Goal: Transaction & Acquisition: Purchase product/service

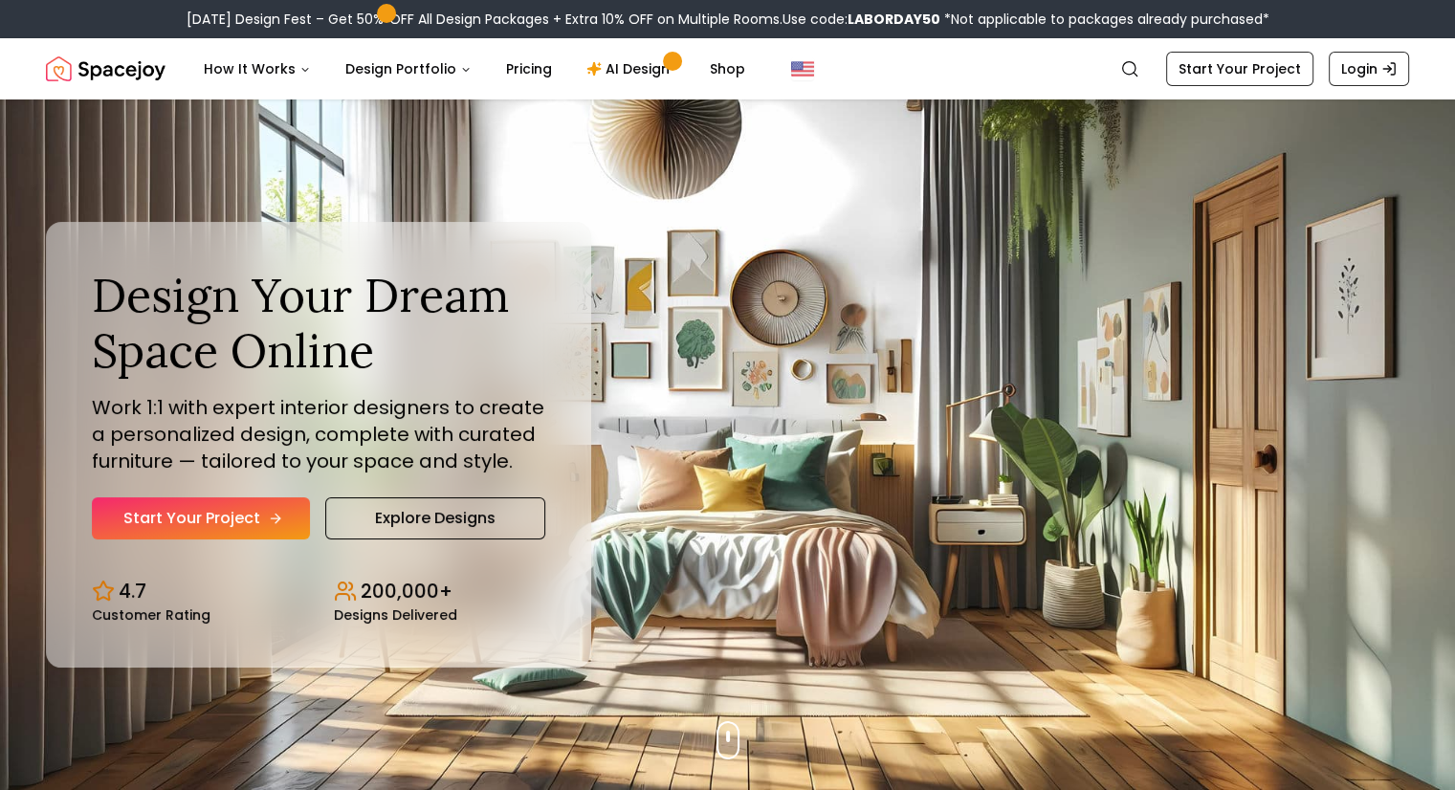
click at [168, 525] on link "Start Your Project" at bounding box center [201, 518] width 218 height 42
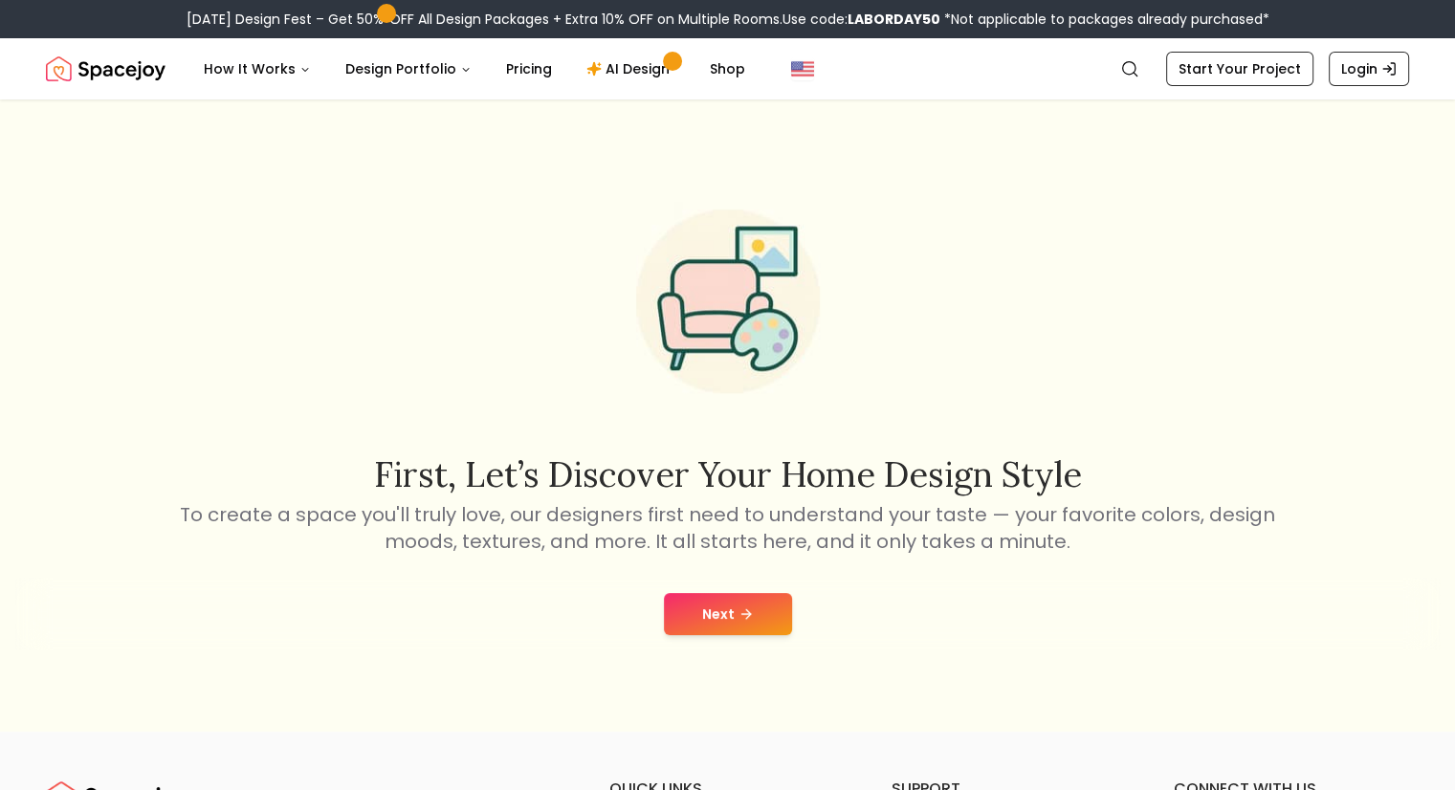
click at [708, 622] on button "Next" at bounding box center [728, 614] width 128 height 42
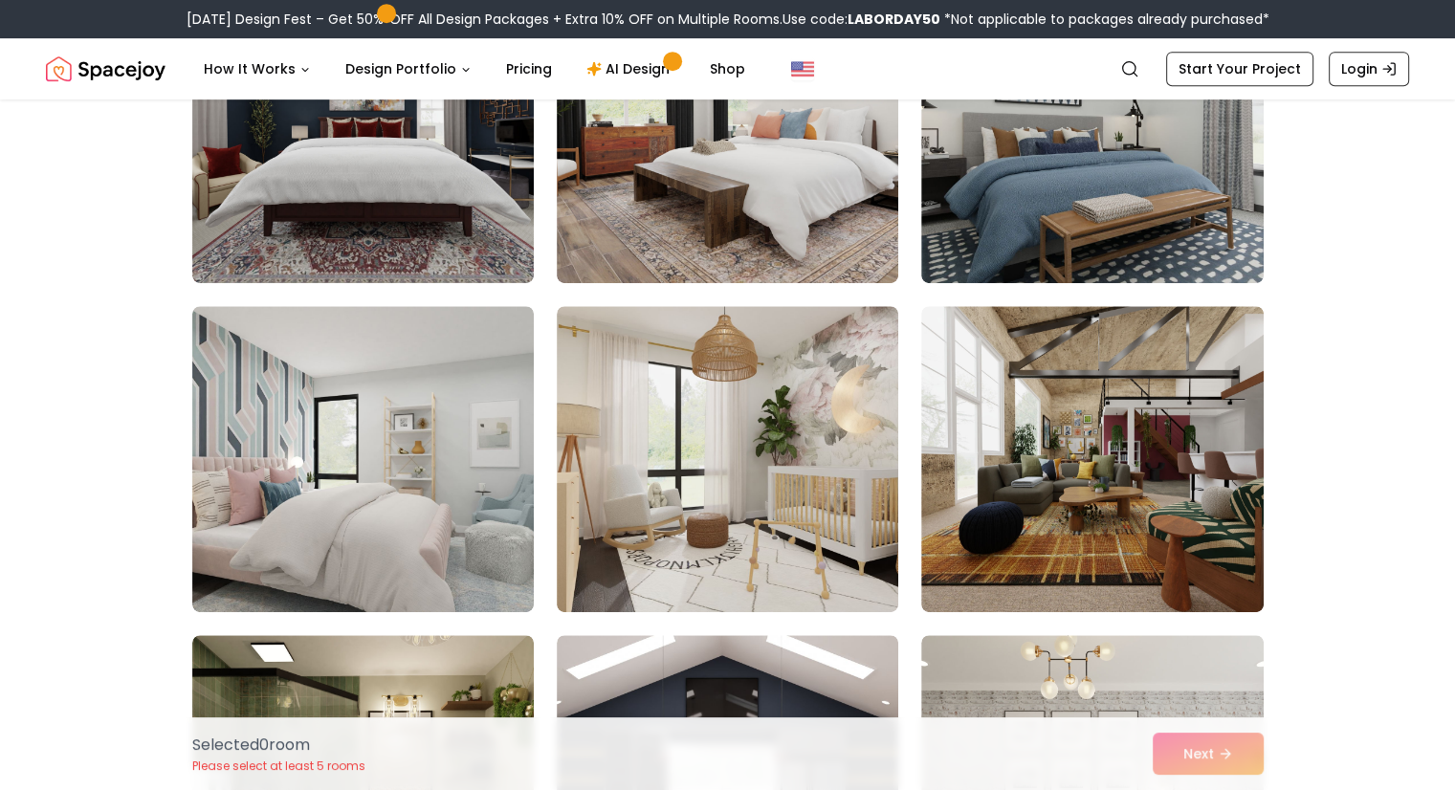
scroll to position [945, 0]
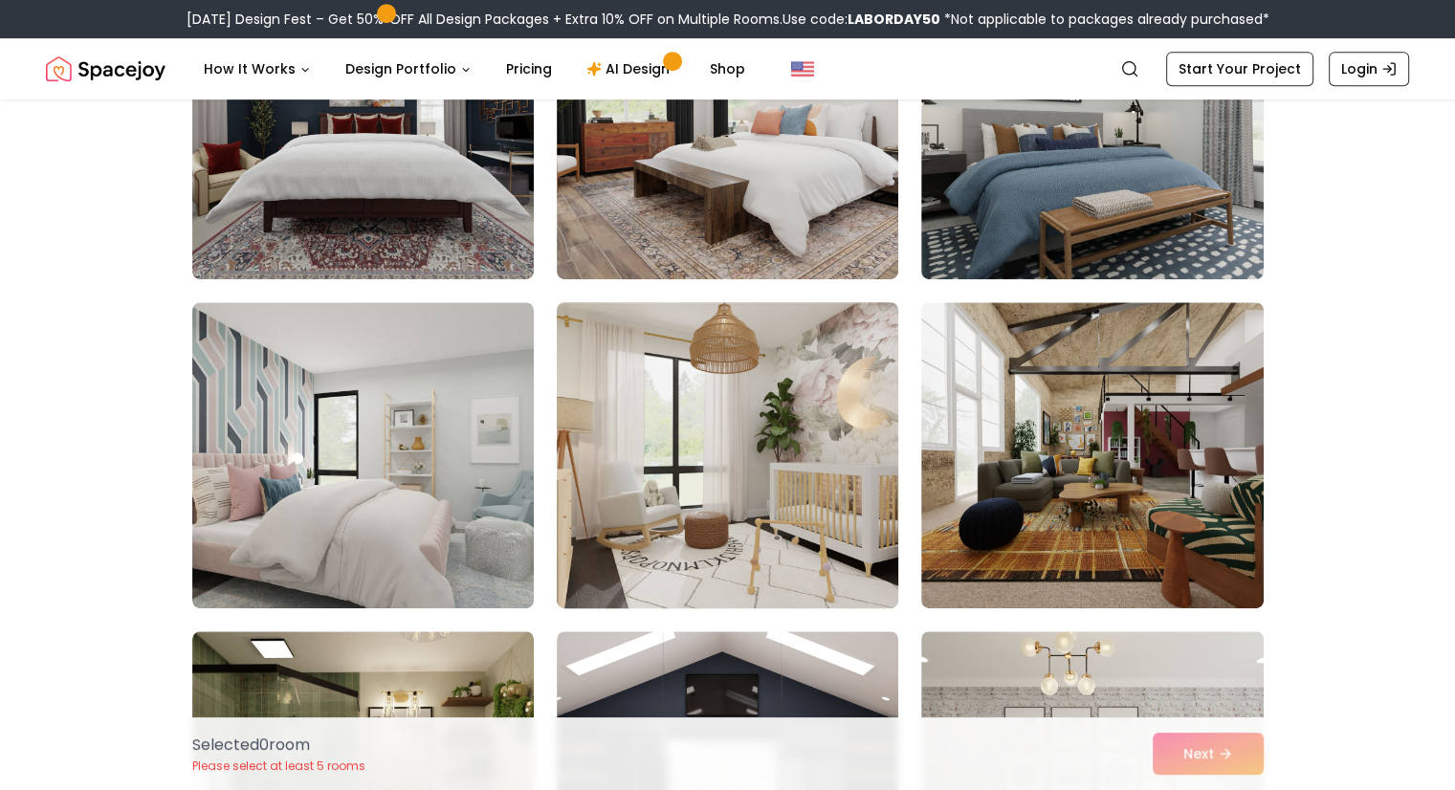
click at [623, 604] on img at bounding box center [727, 455] width 359 height 321
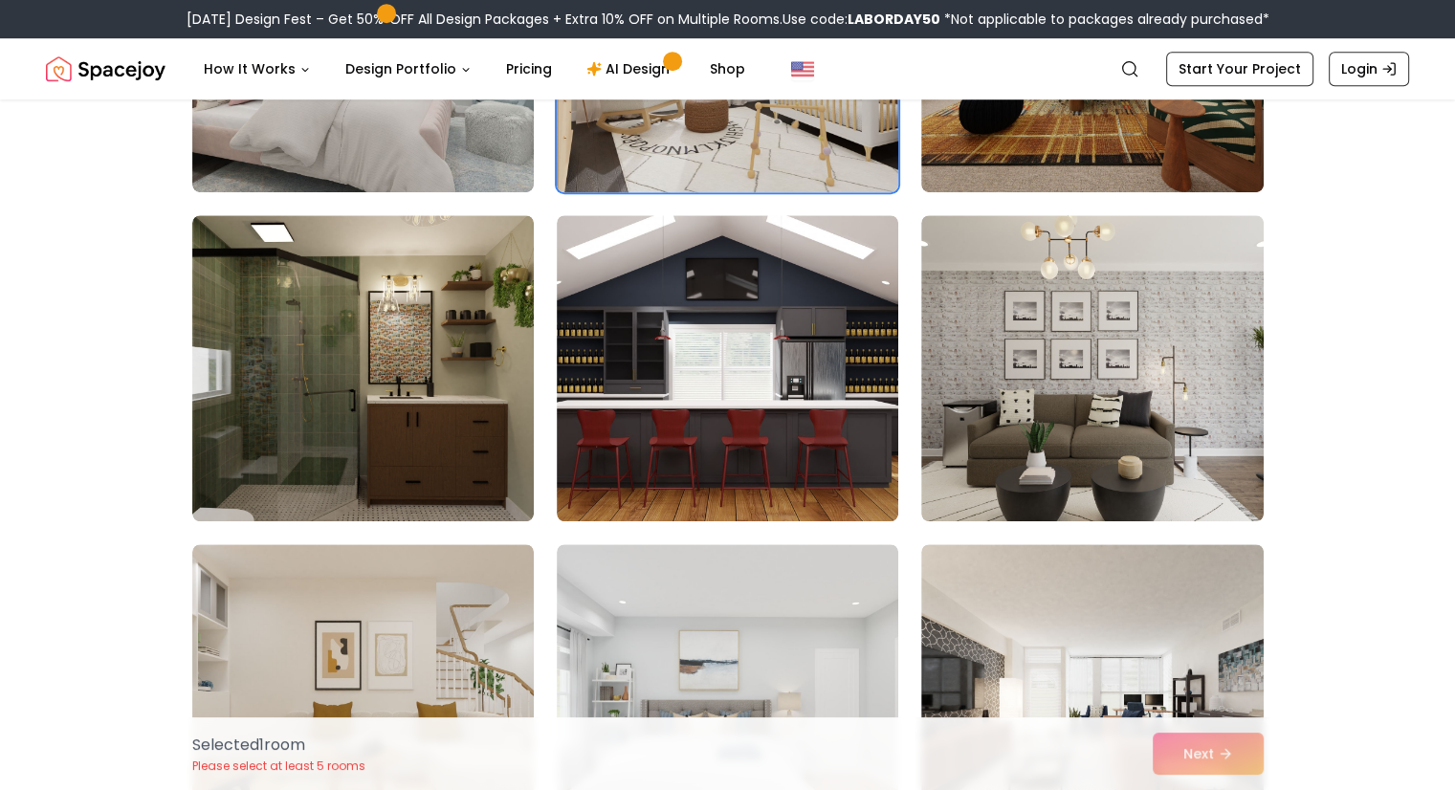
click at [290, 393] on img at bounding box center [363, 368] width 342 height 306
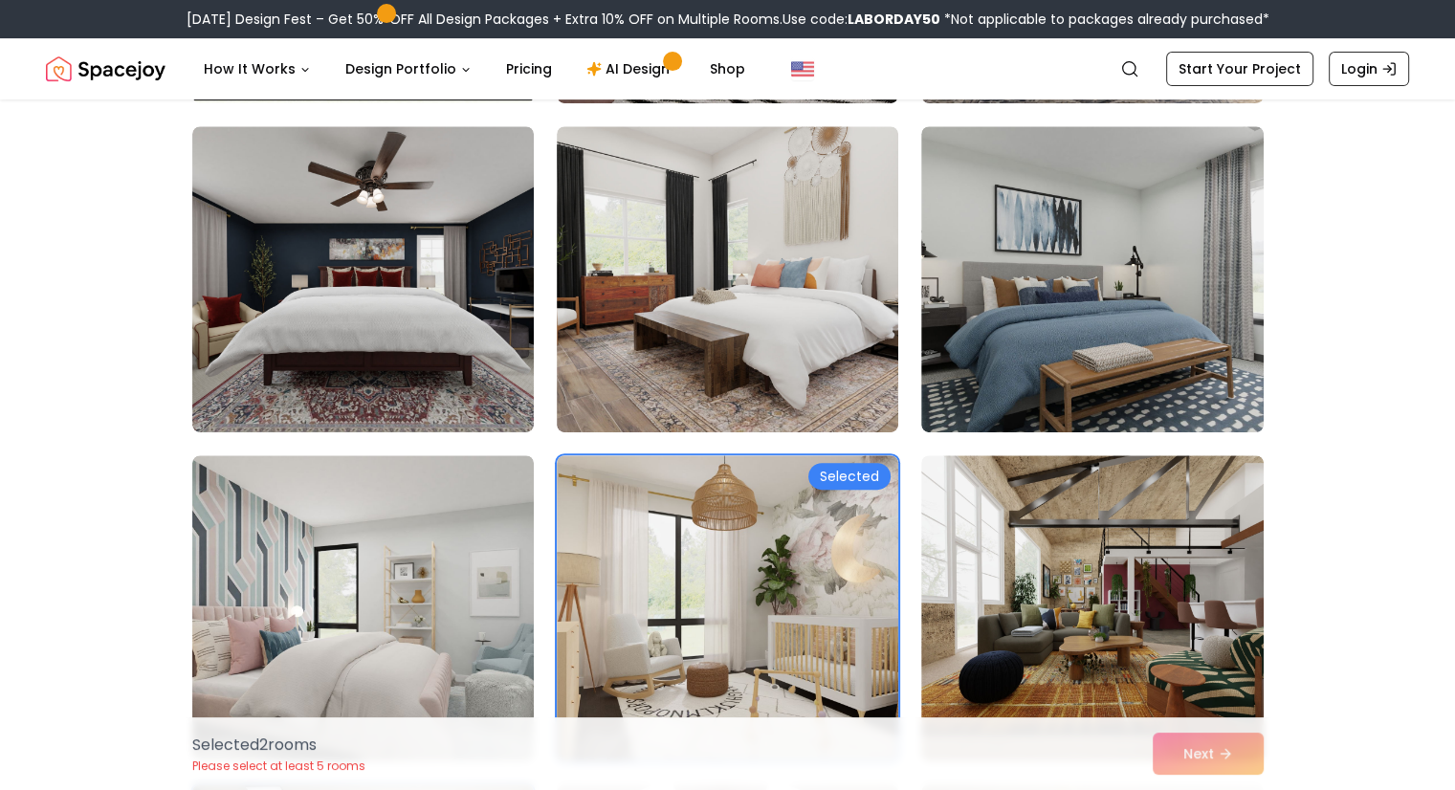
scroll to position [794, 0]
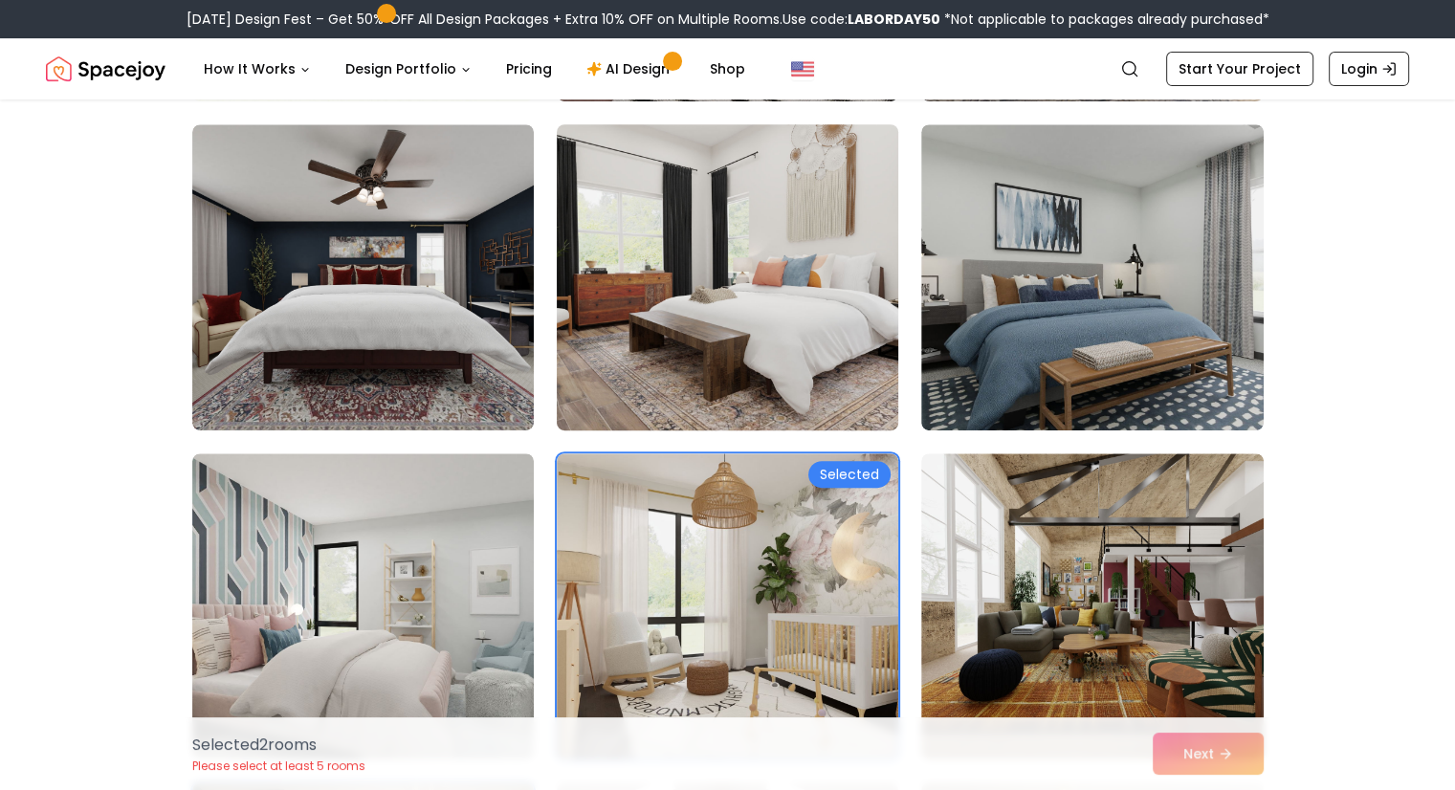
click at [681, 324] on img at bounding box center [727, 277] width 359 height 321
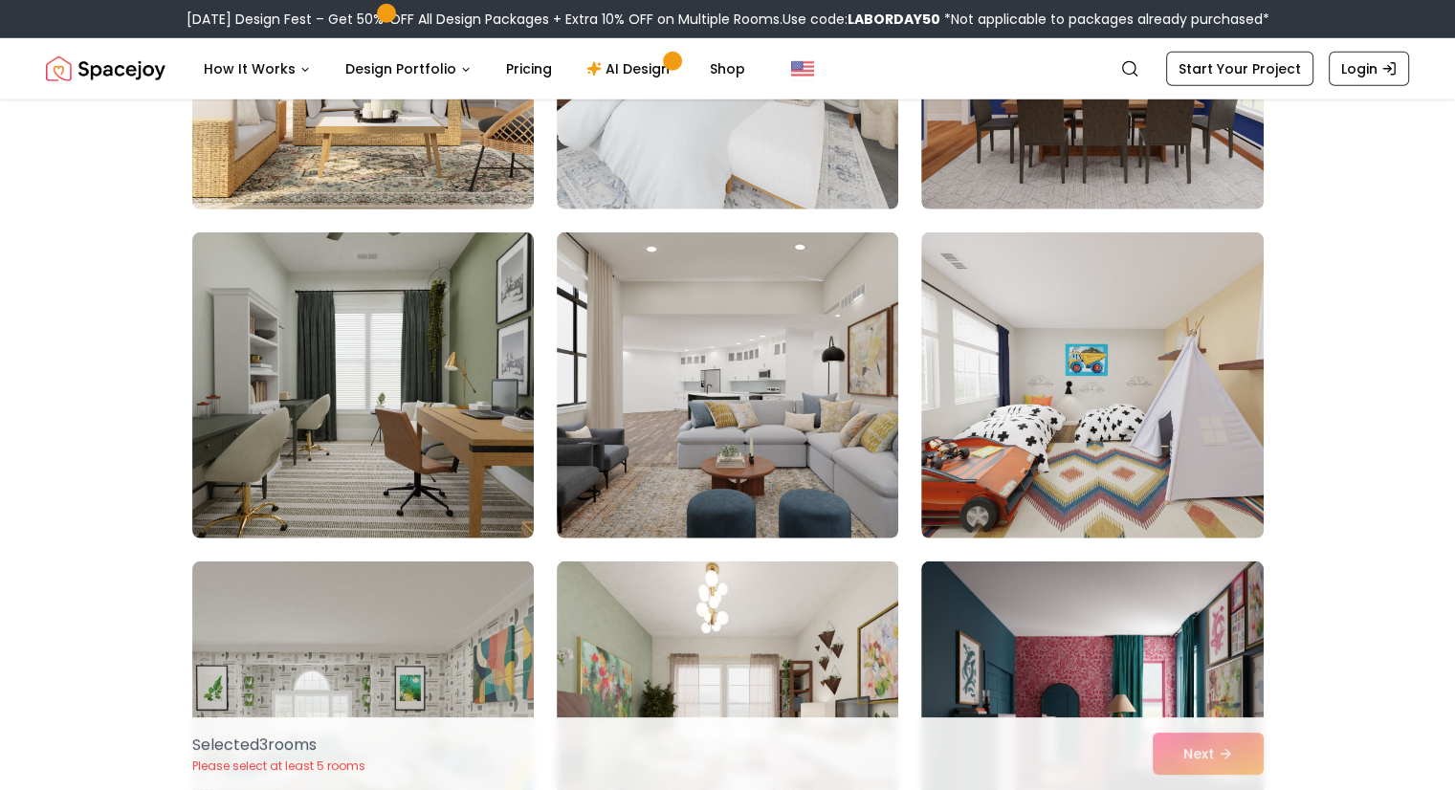
scroll to position [5626, 0]
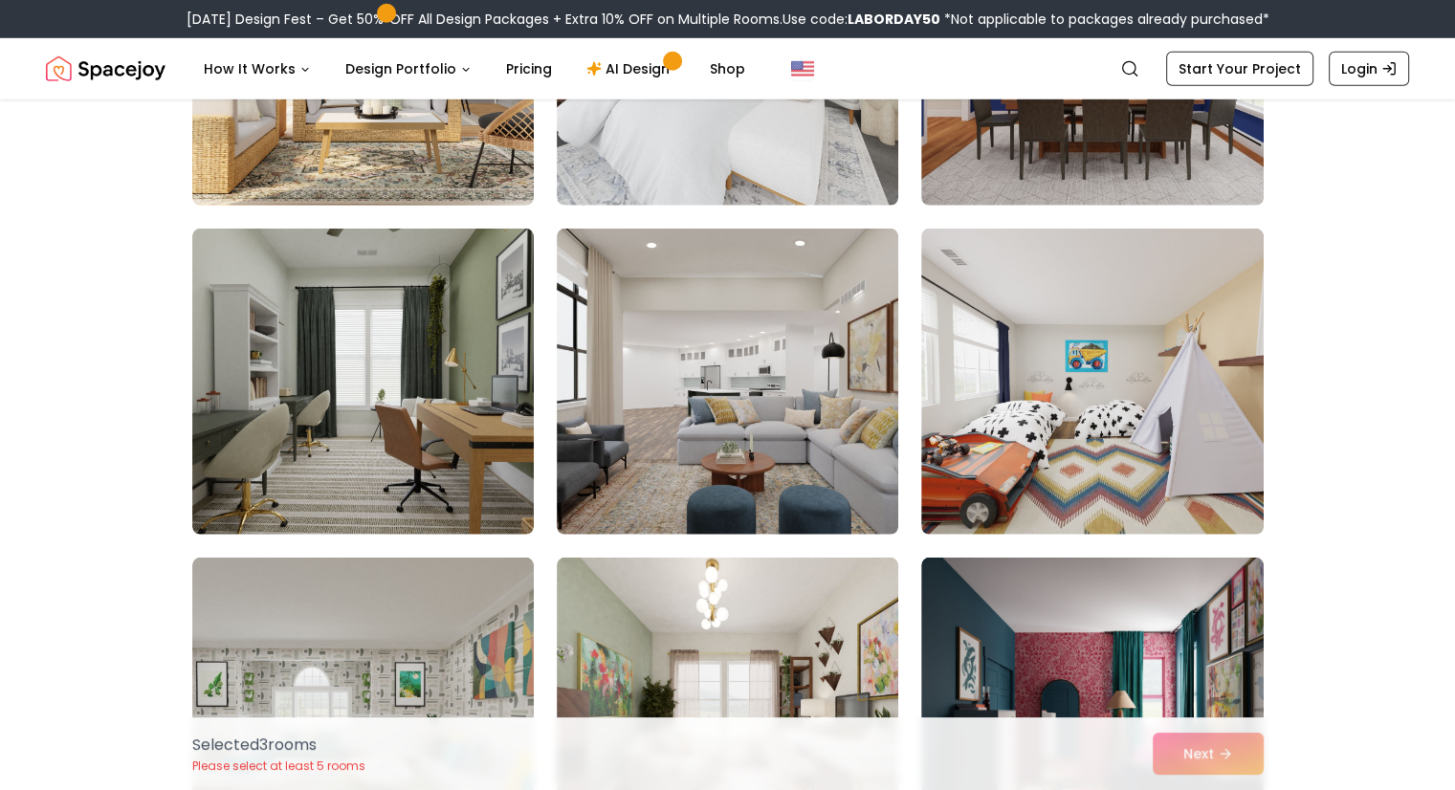
click at [417, 339] on img at bounding box center [363, 382] width 342 height 306
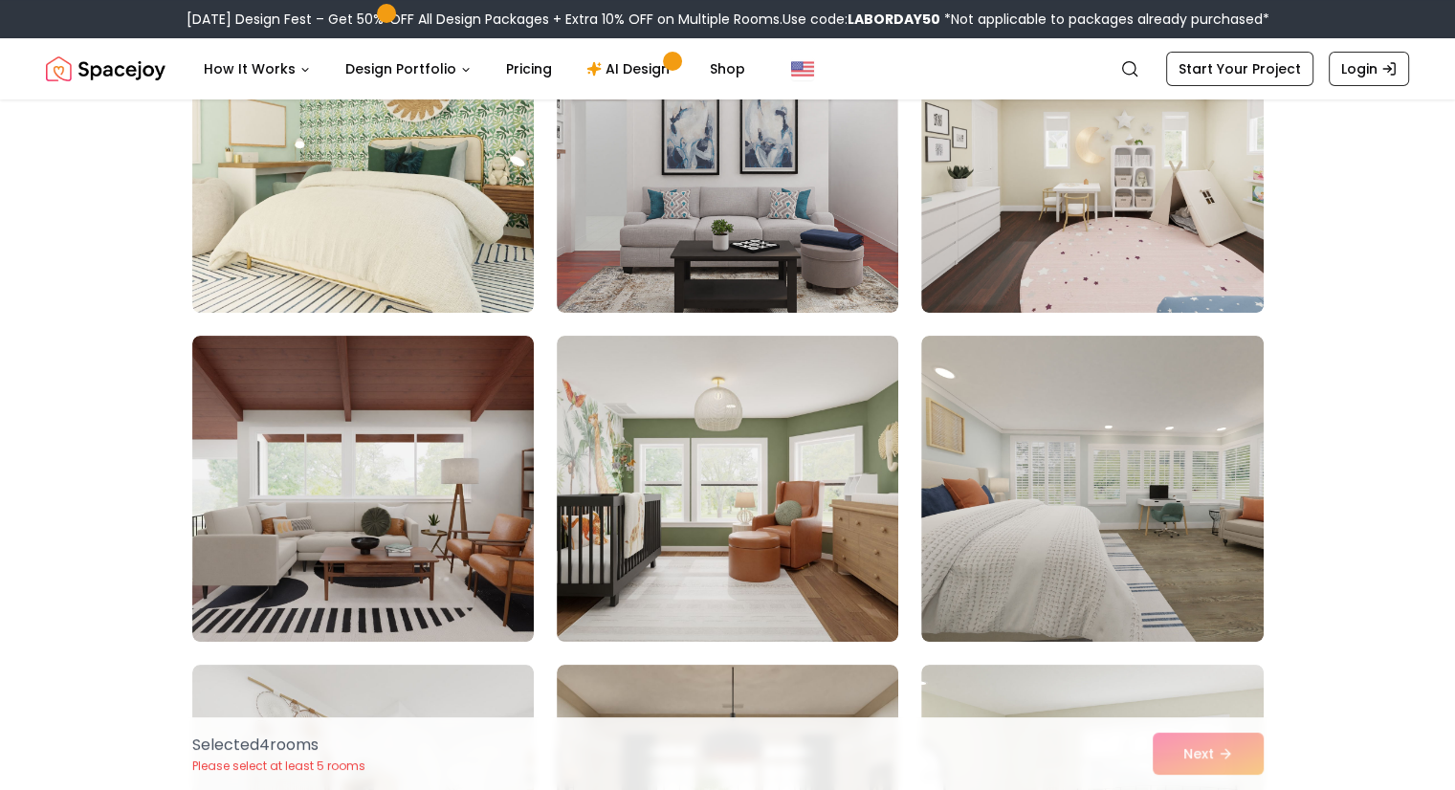
scroll to position [7497, 0]
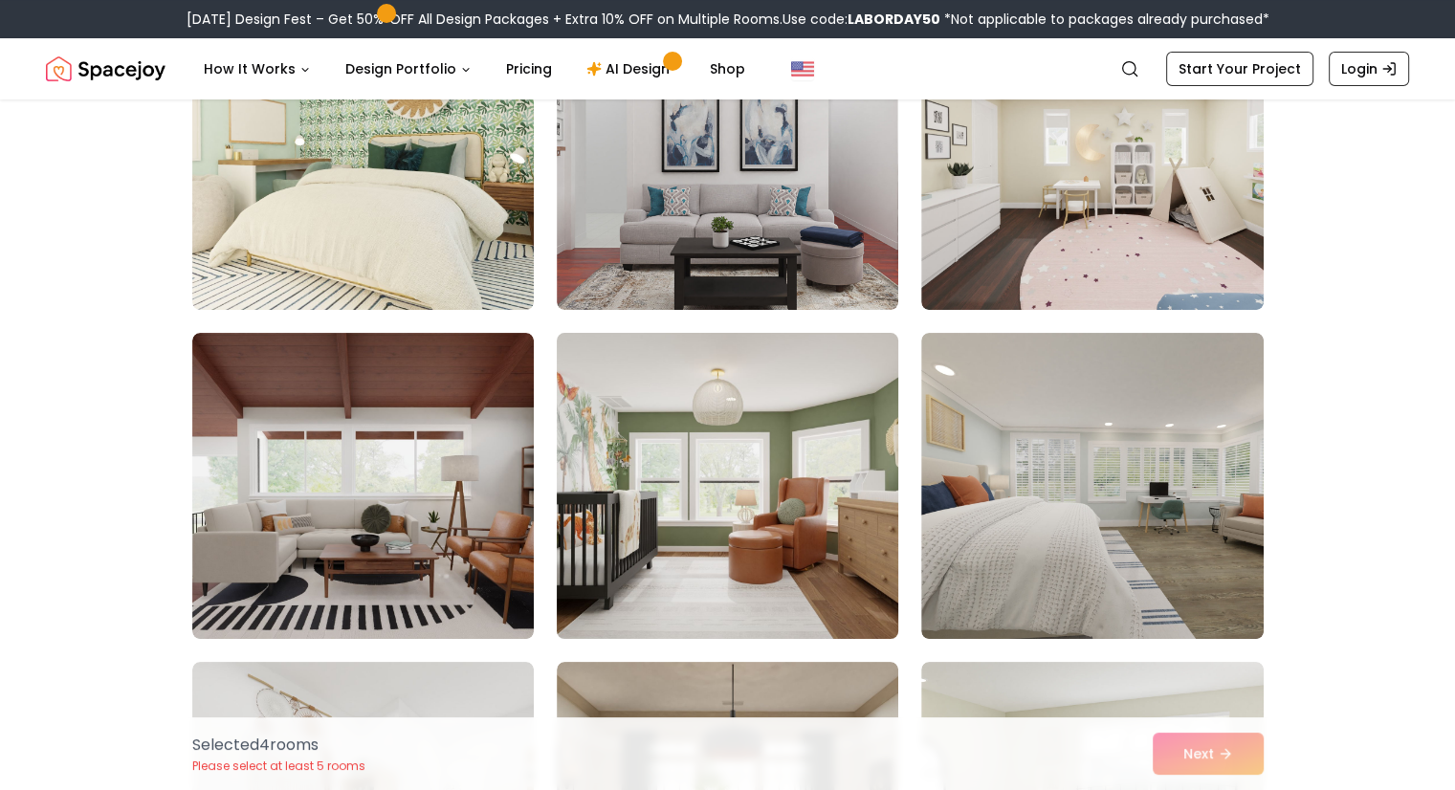
click at [684, 409] on img at bounding box center [727, 485] width 359 height 321
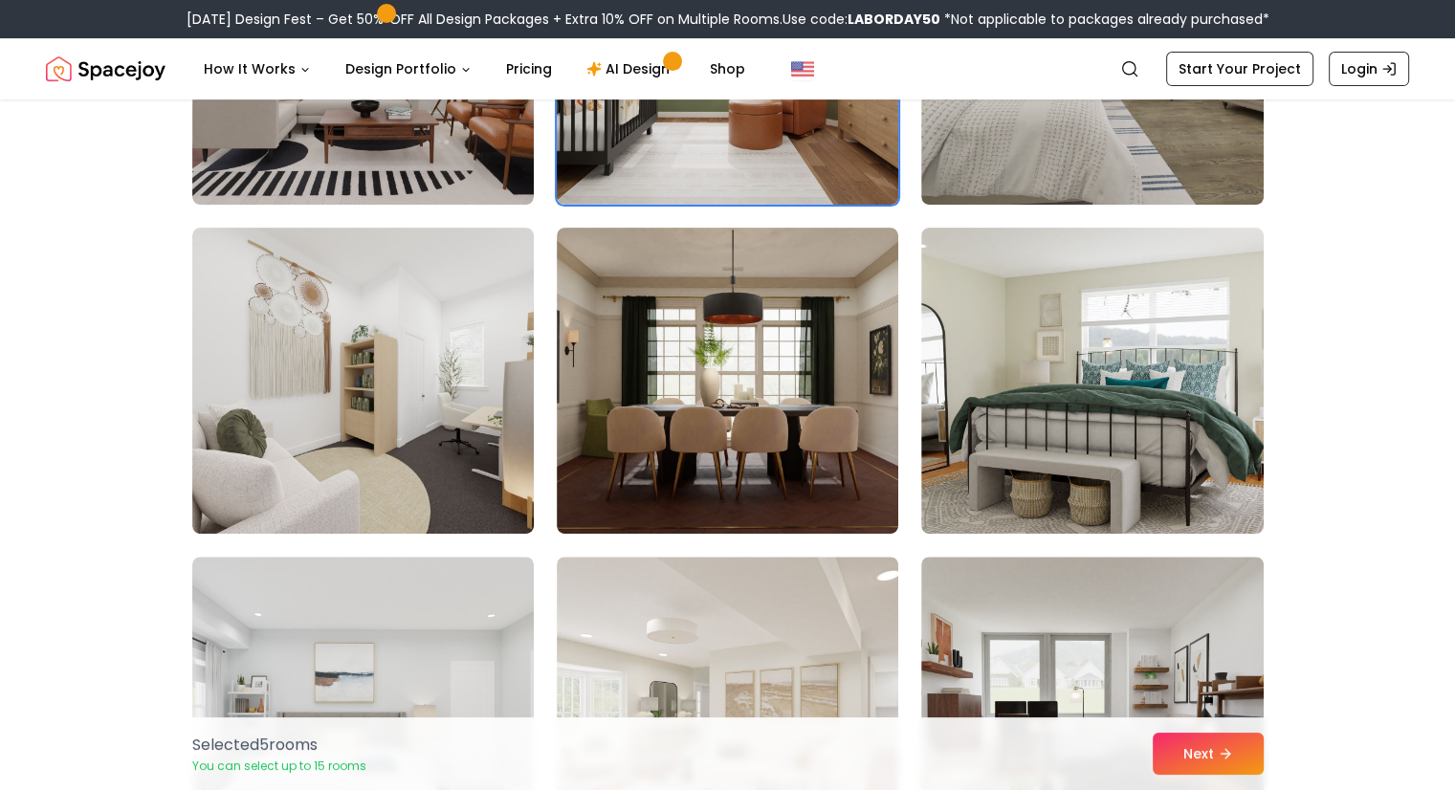
scroll to position [7933, 0]
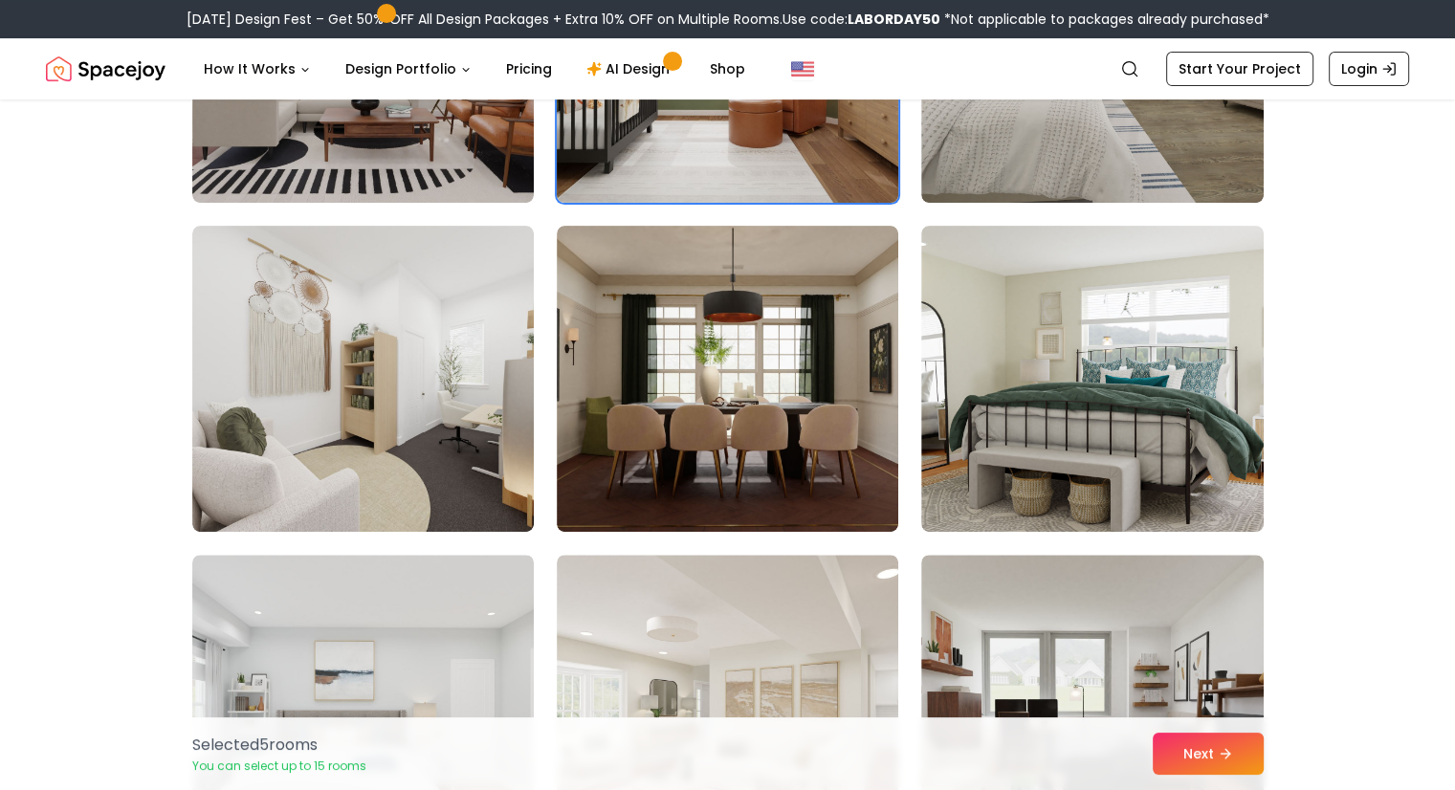
click at [464, 369] on img at bounding box center [363, 379] width 342 height 306
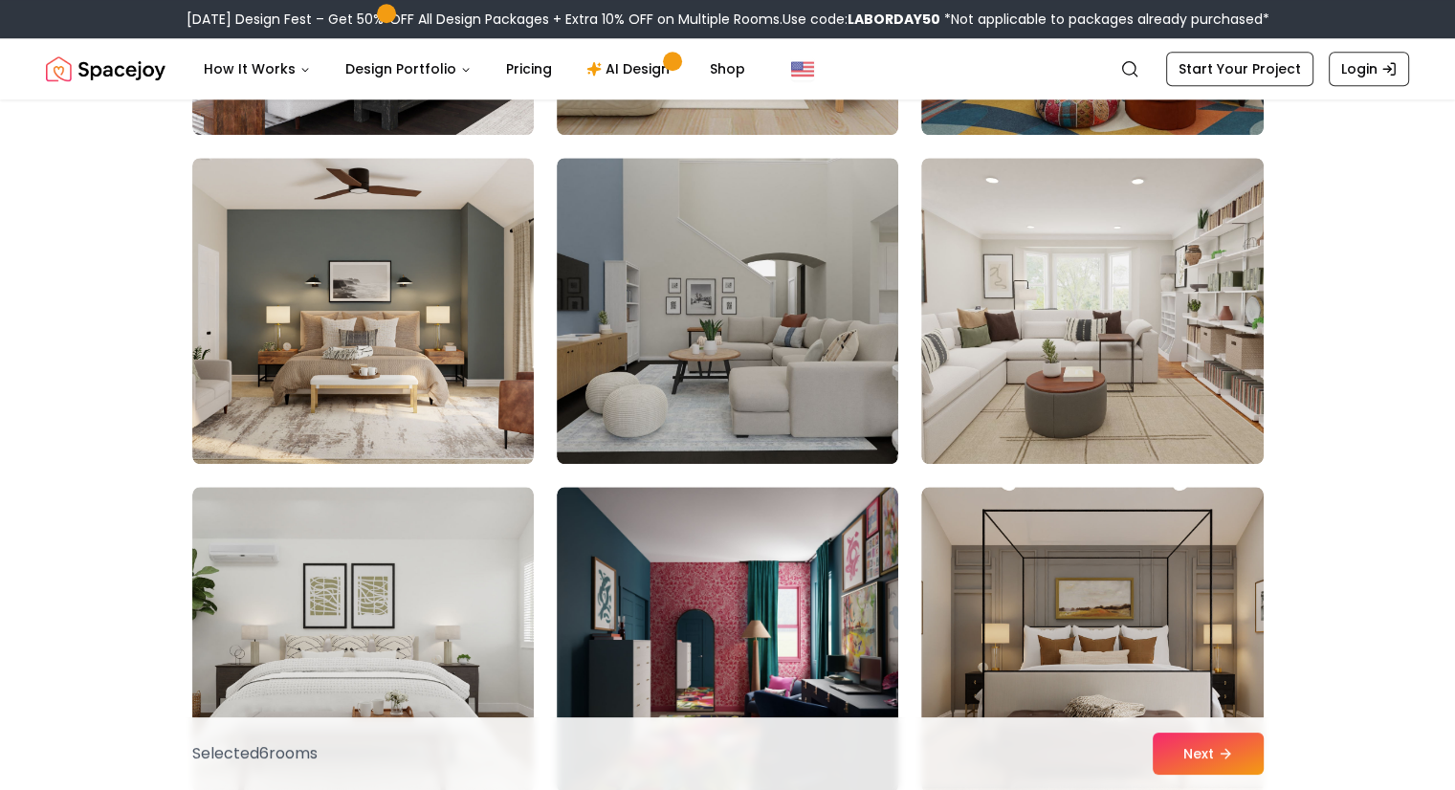
scroll to position [8990, 0]
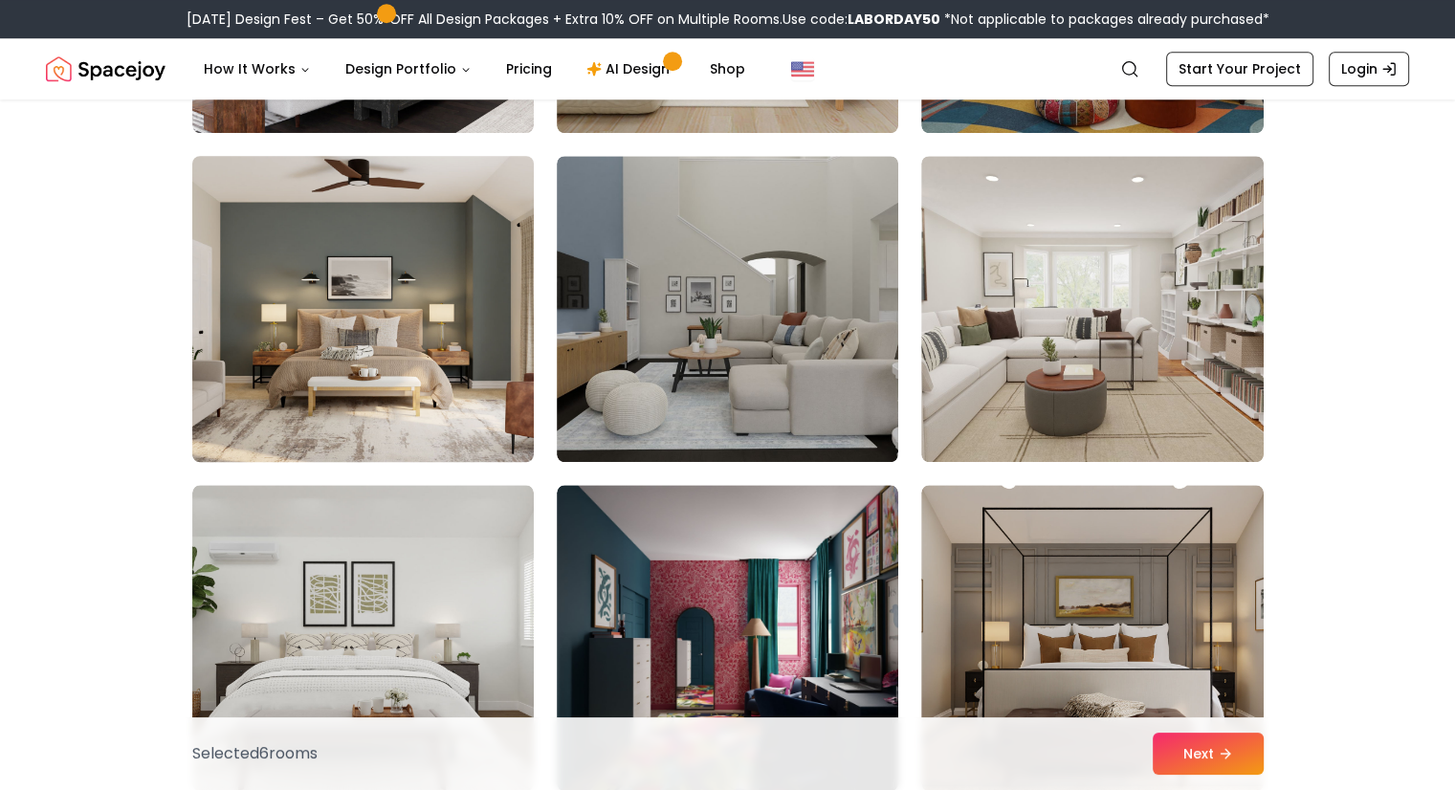
click at [444, 258] on img at bounding box center [363, 308] width 359 height 321
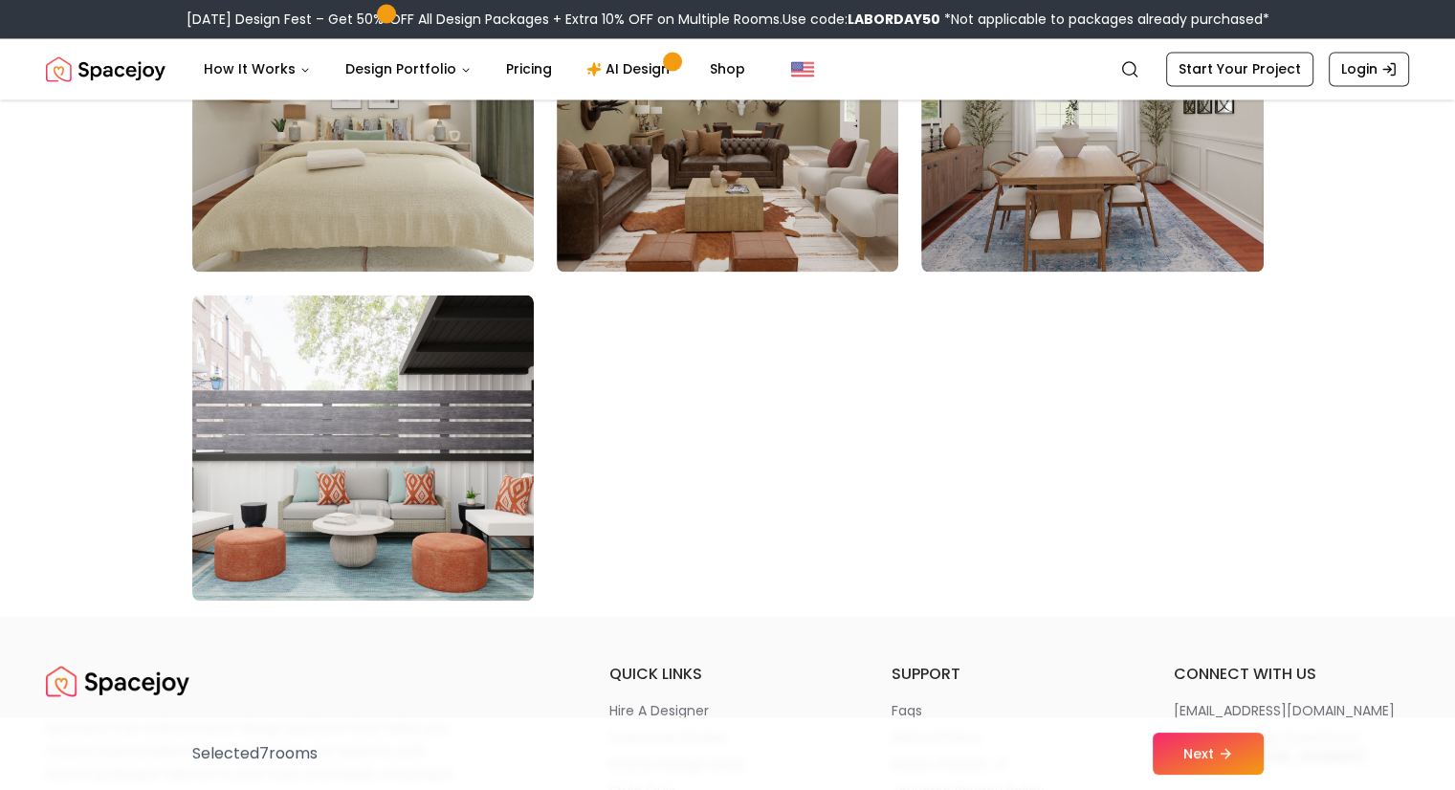
scroll to position [10845, 0]
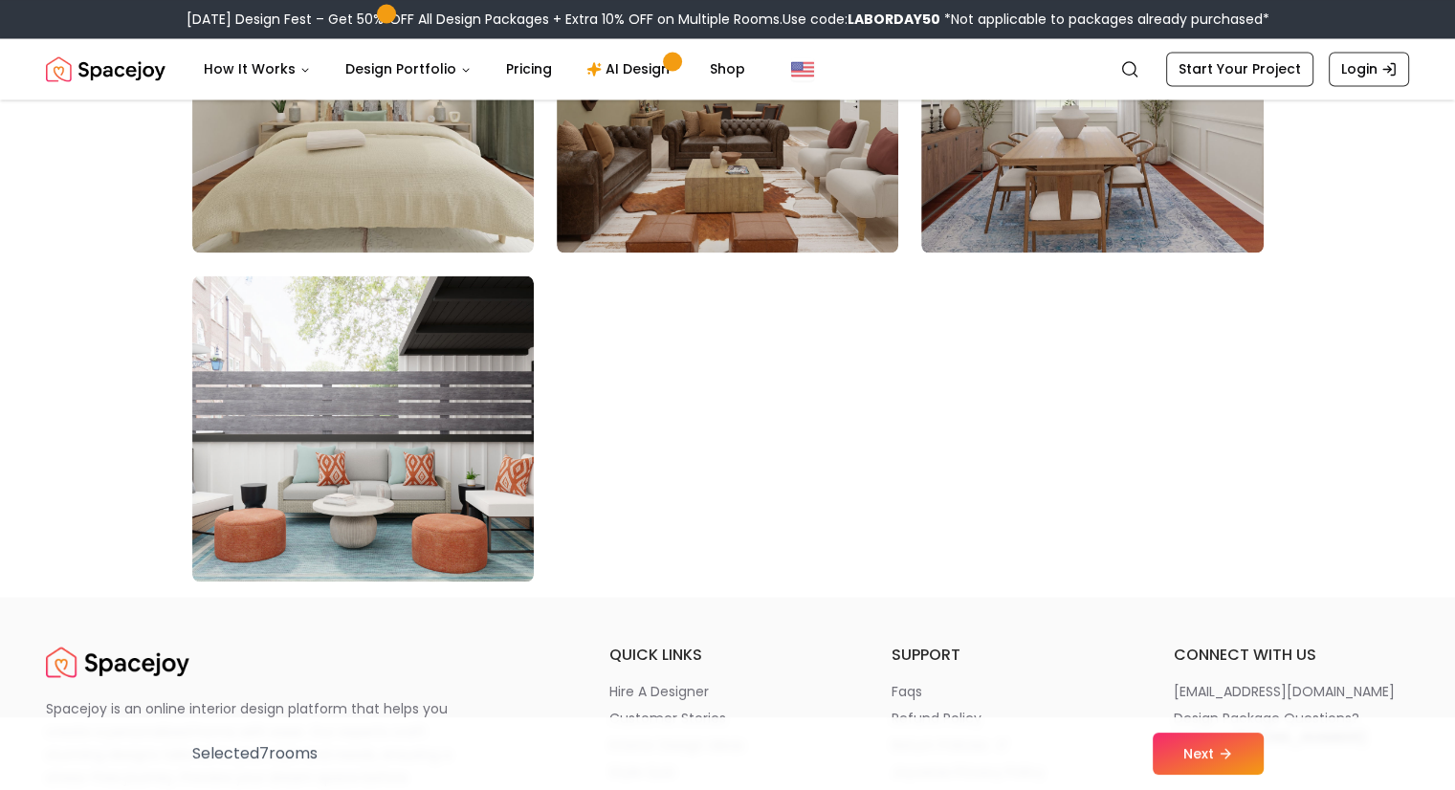
click at [241, 497] on img at bounding box center [363, 429] width 342 height 306
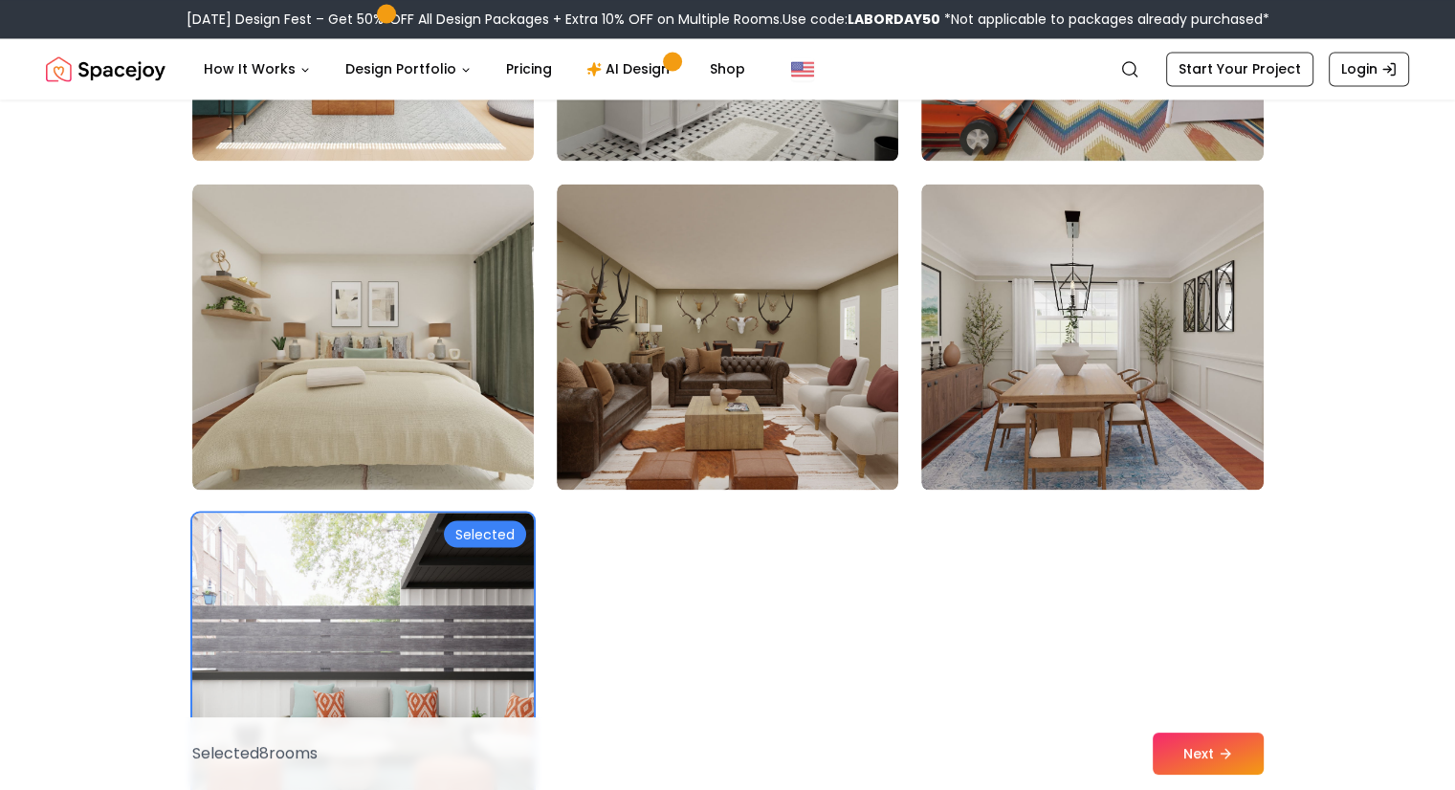
scroll to position [10609, 0]
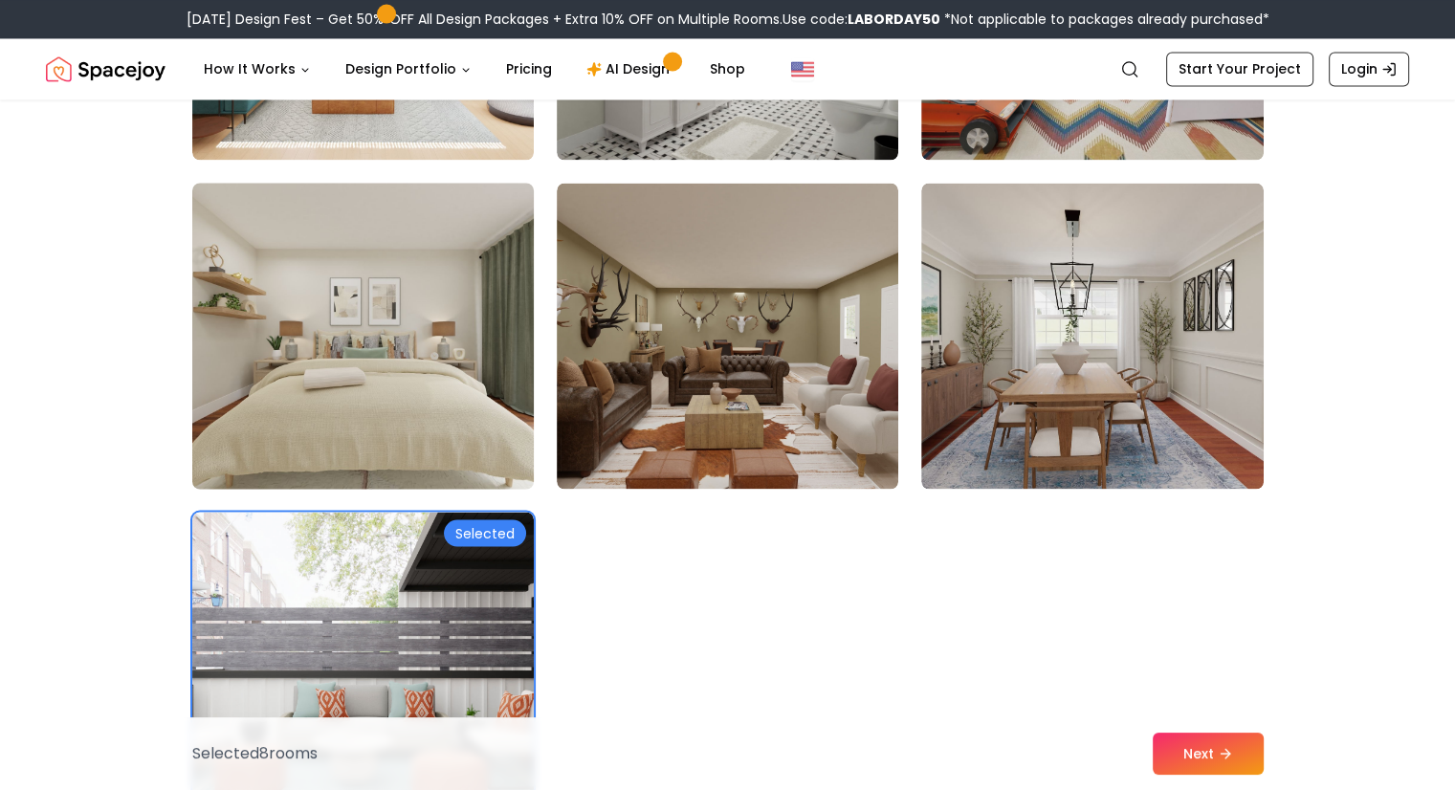
click at [290, 394] on img at bounding box center [363, 335] width 359 height 321
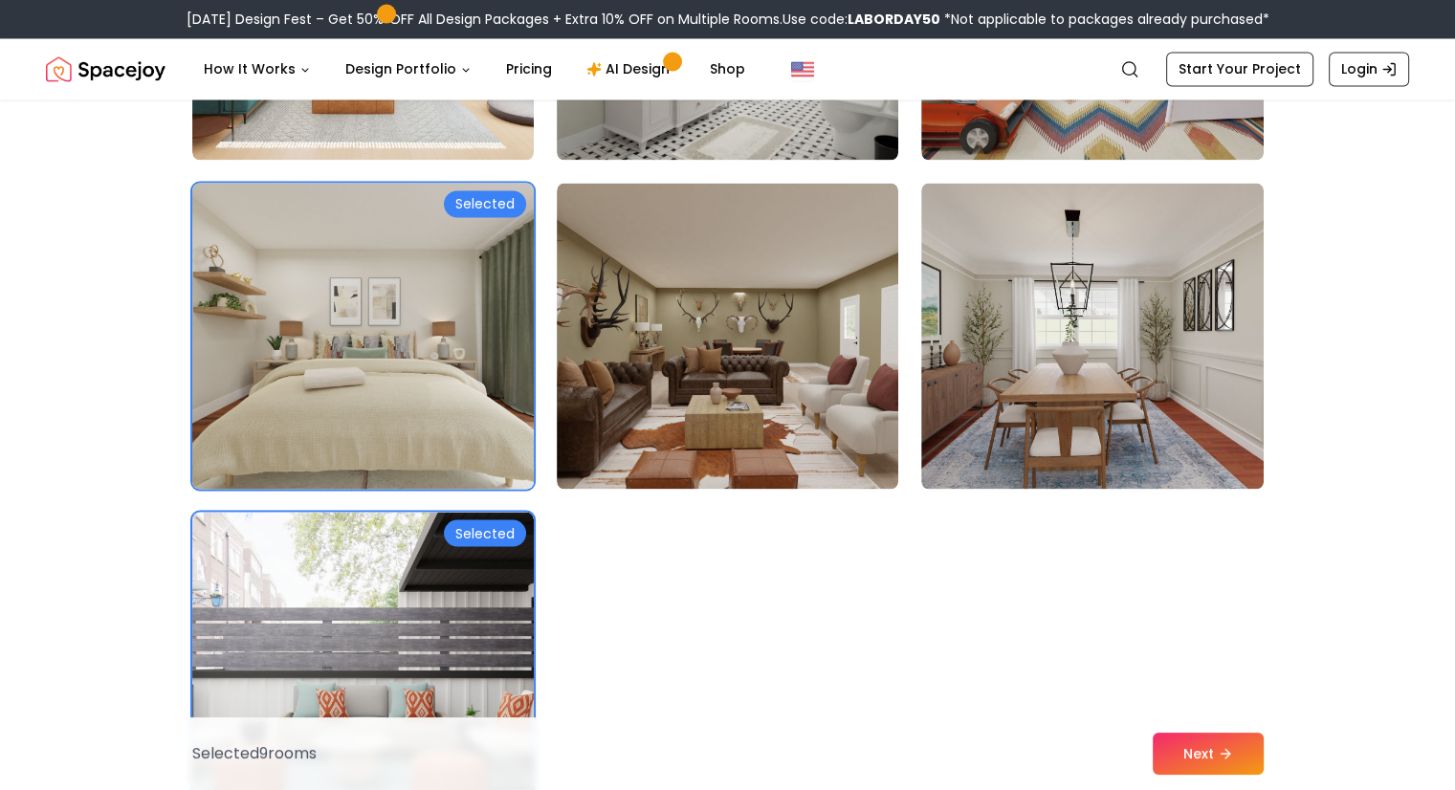
click at [1167, 746] on button "Next" at bounding box center [1208, 754] width 111 height 42
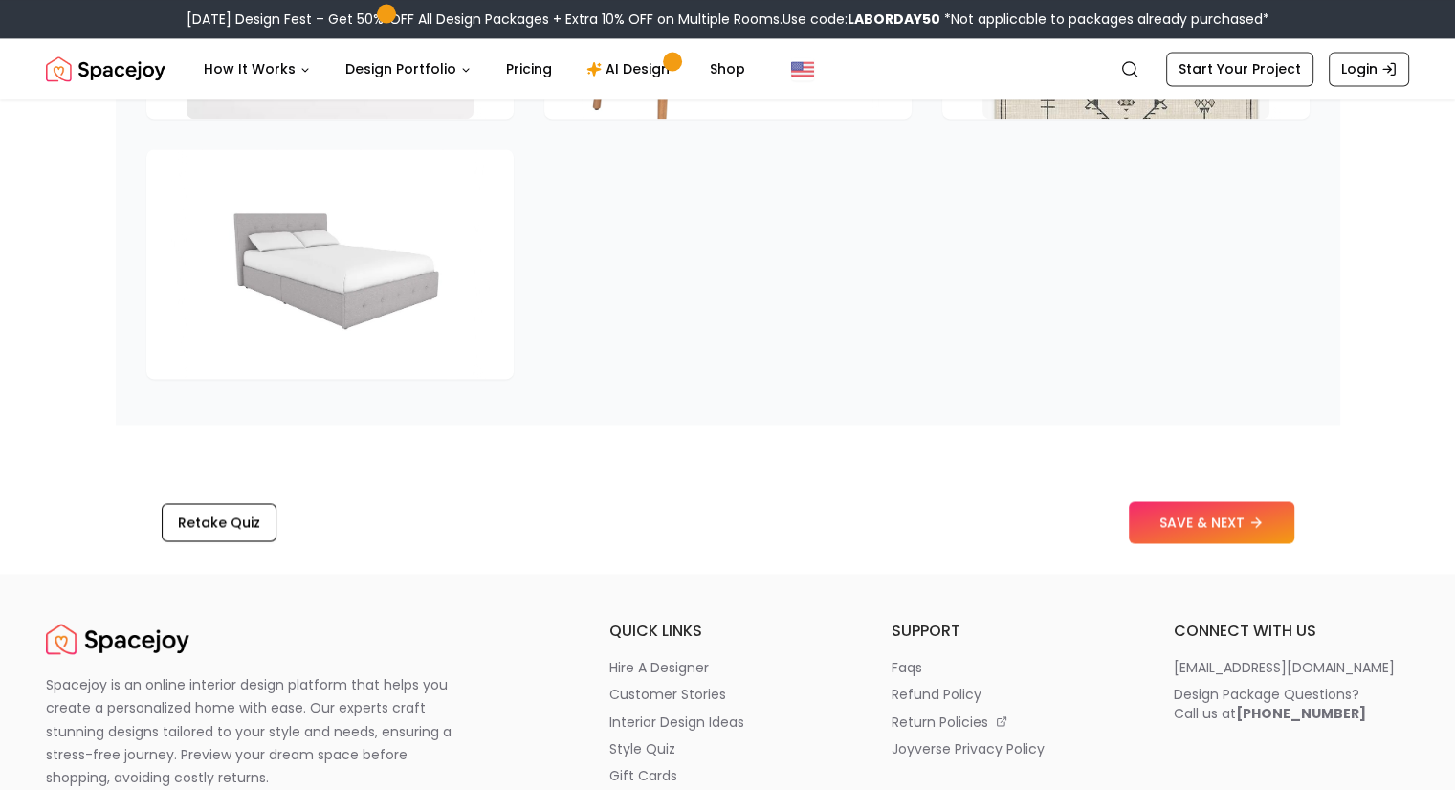
scroll to position [2913, 0]
click at [1167, 500] on button "SAVE & NEXT" at bounding box center [1212, 521] width 166 height 42
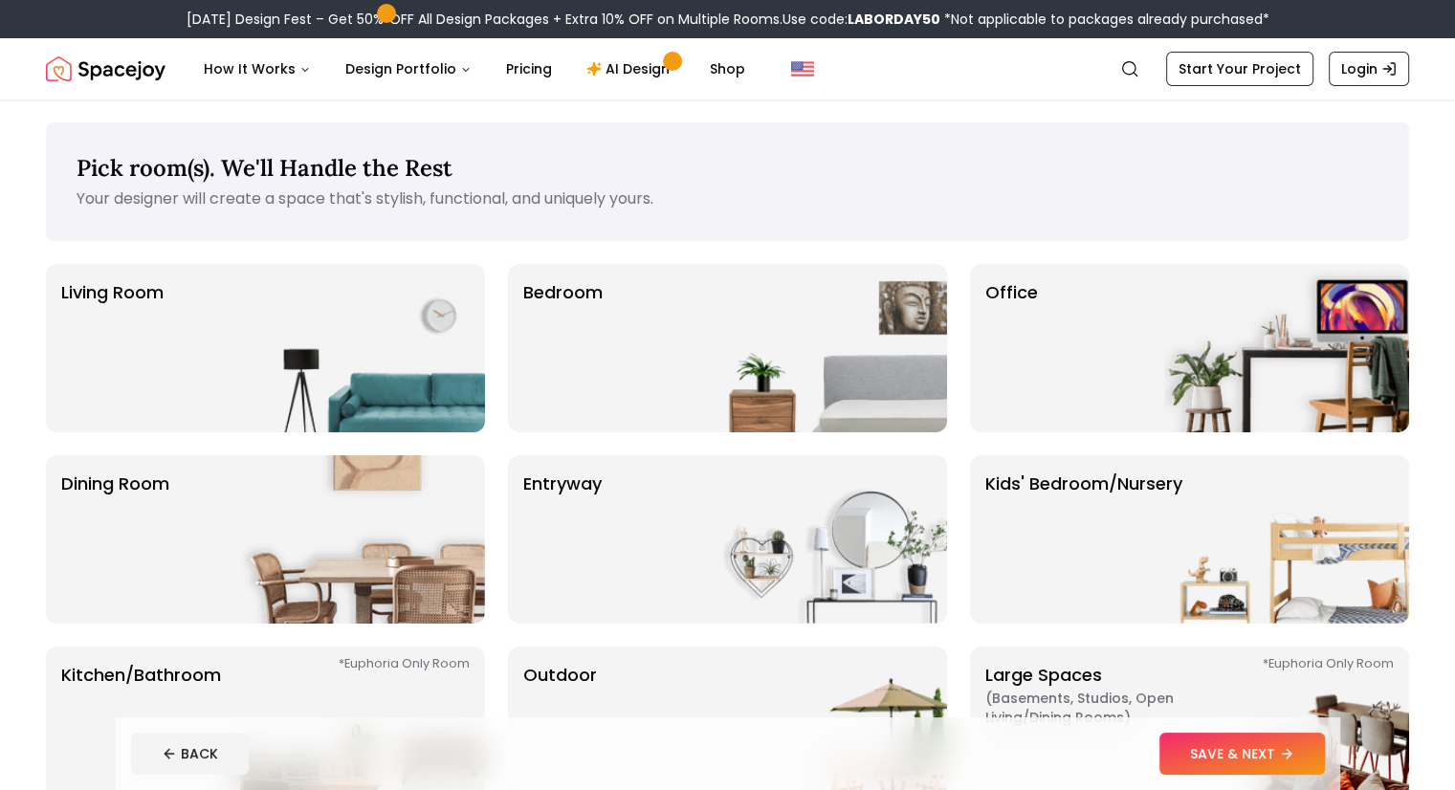
click at [699, 319] on div "Bedroom" at bounding box center [727, 348] width 439 height 168
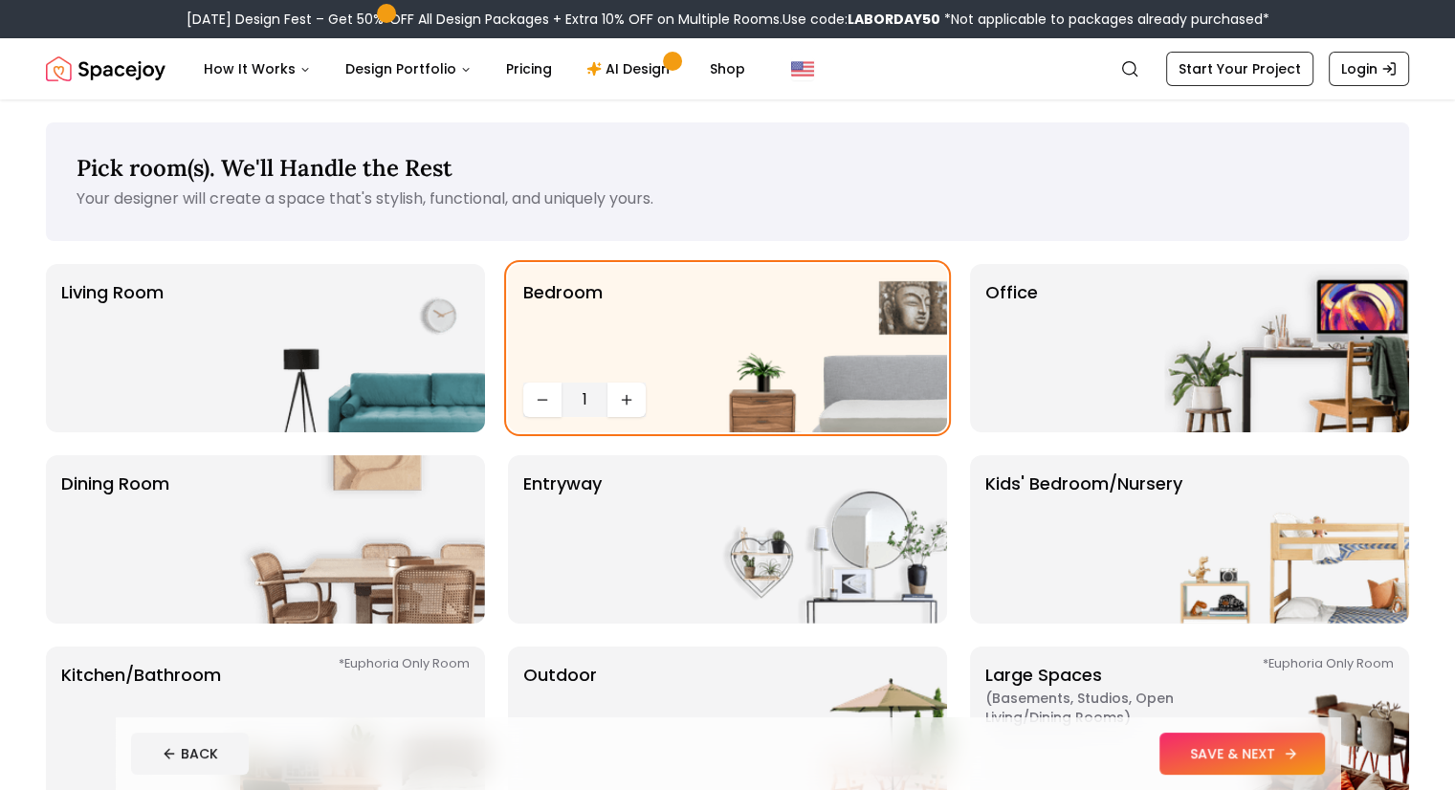
click at [1280, 759] on button "SAVE & NEXT" at bounding box center [1243, 754] width 166 height 42
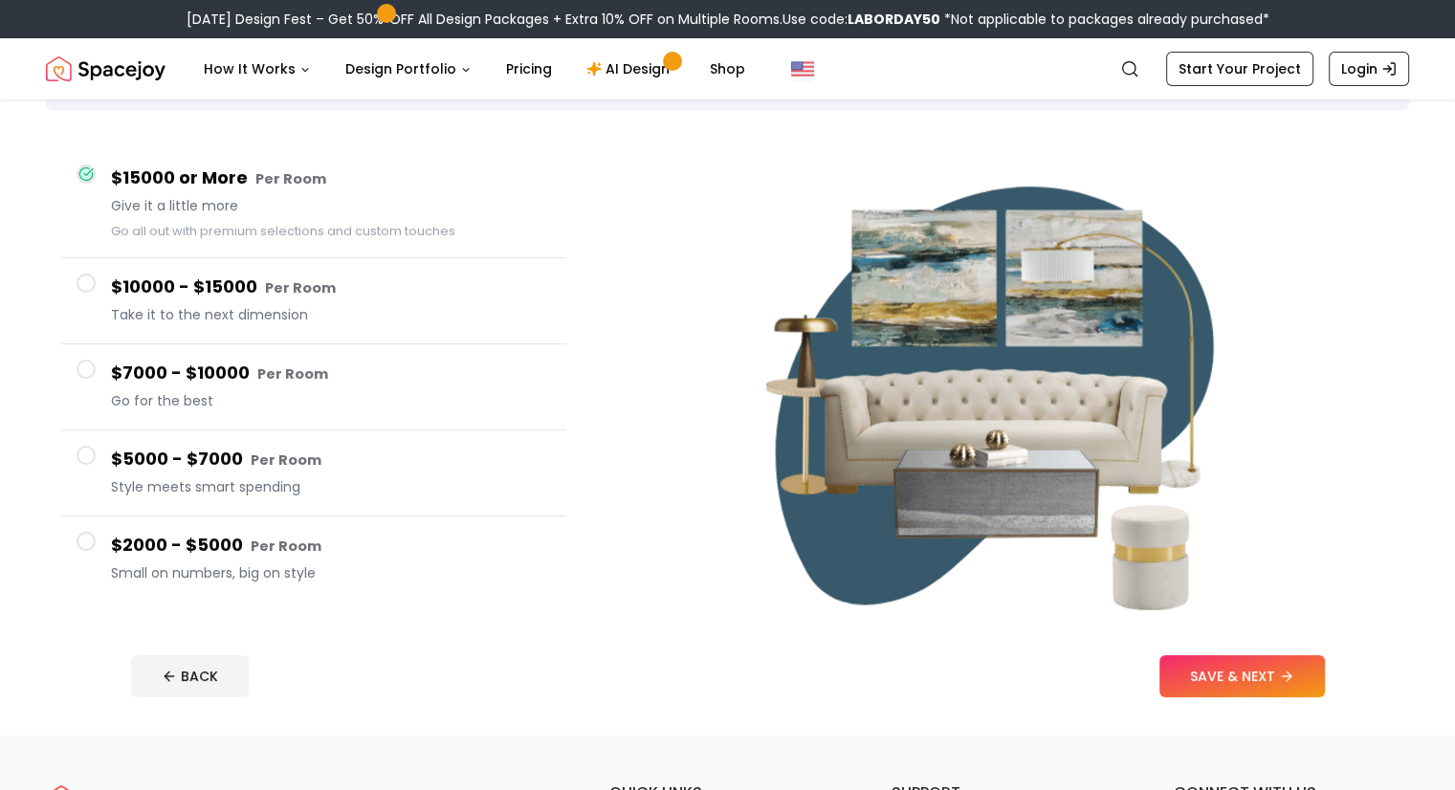
scroll to position [136, 0]
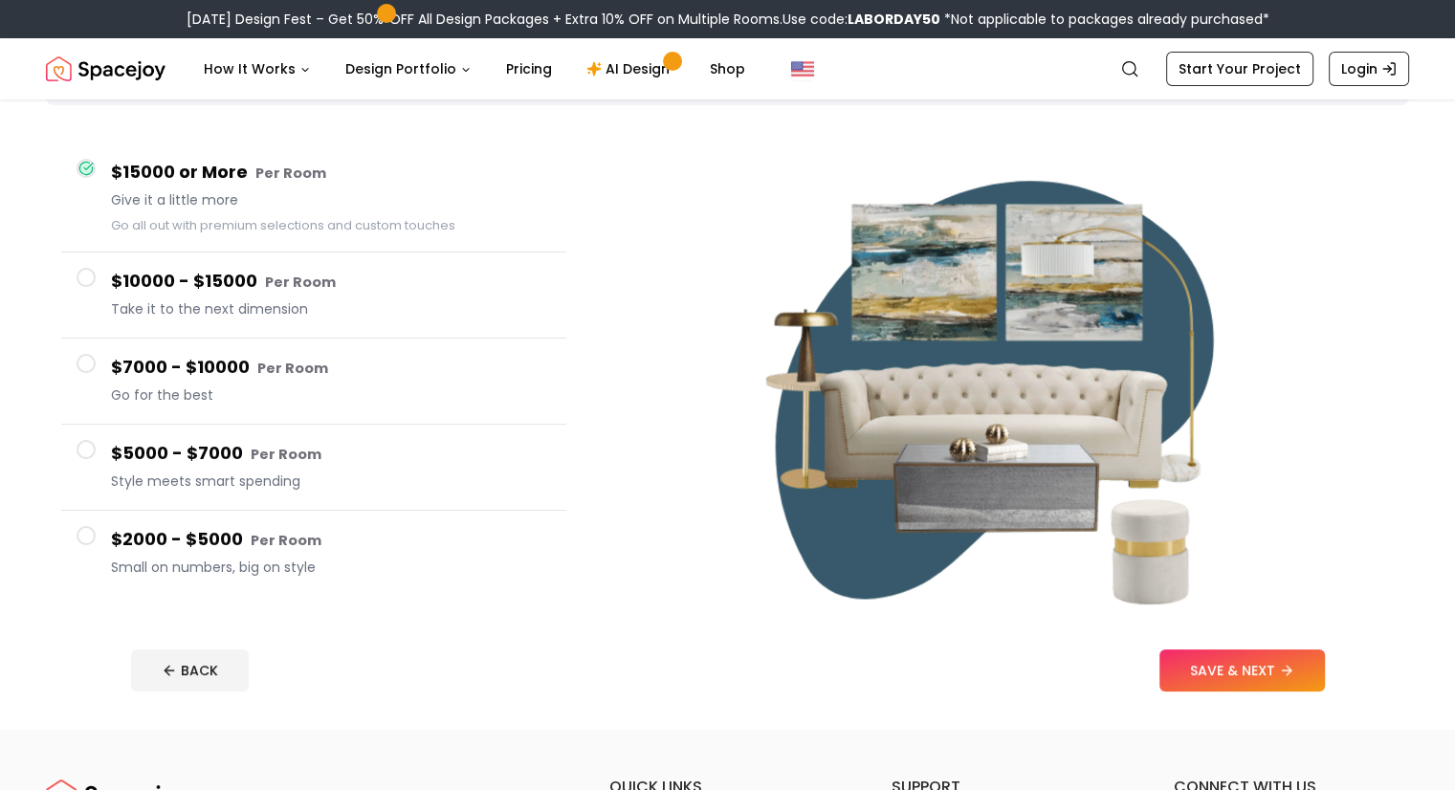
click at [219, 547] on h4 "$2000 - $5000 Per Room" at bounding box center [331, 540] width 440 height 28
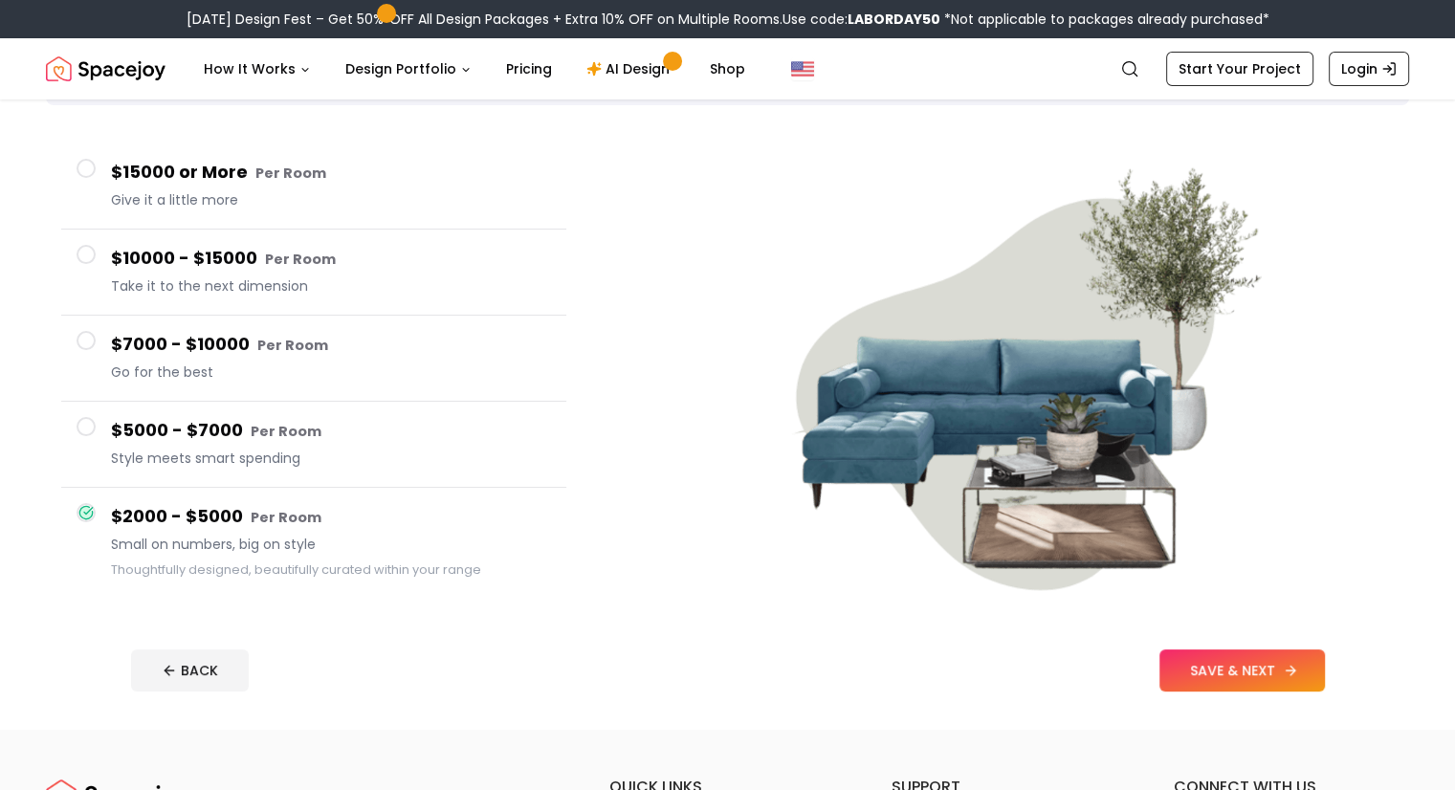
click at [1267, 674] on button "SAVE & NEXT" at bounding box center [1243, 671] width 166 height 42
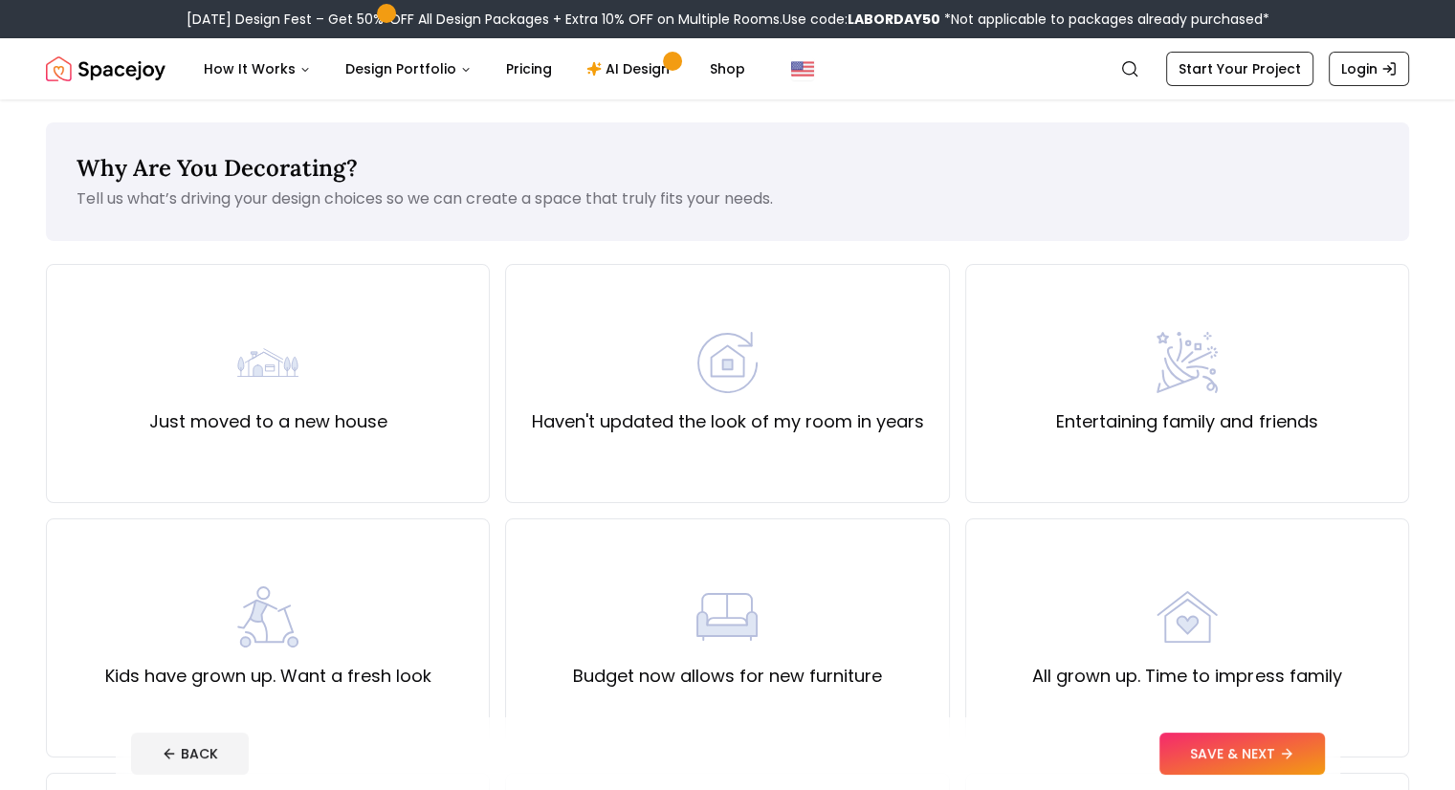
click at [239, 387] on img at bounding box center [267, 362] width 61 height 61
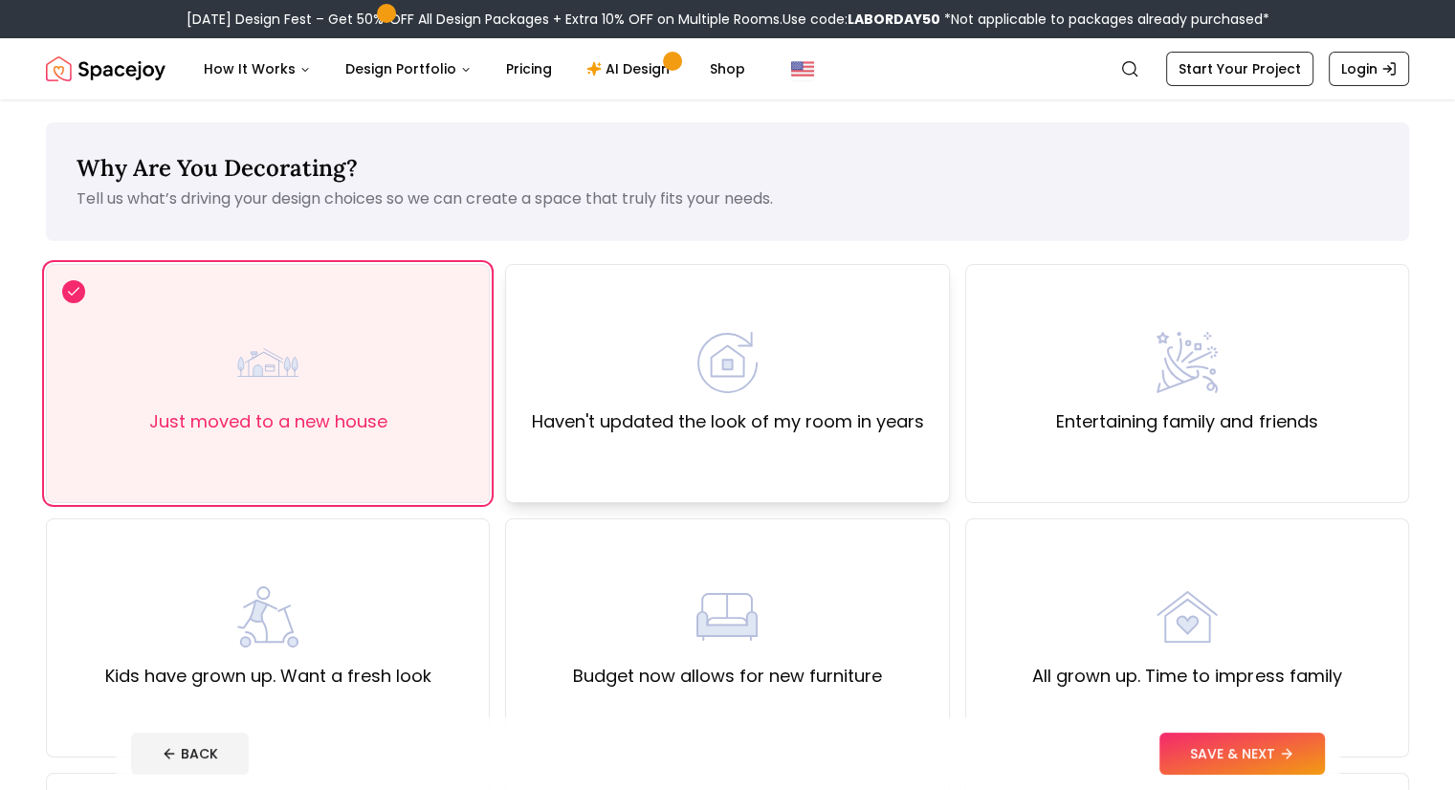
click at [706, 409] on label "Haven't updated the look of my room in years" at bounding box center [727, 422] width 392 height 27
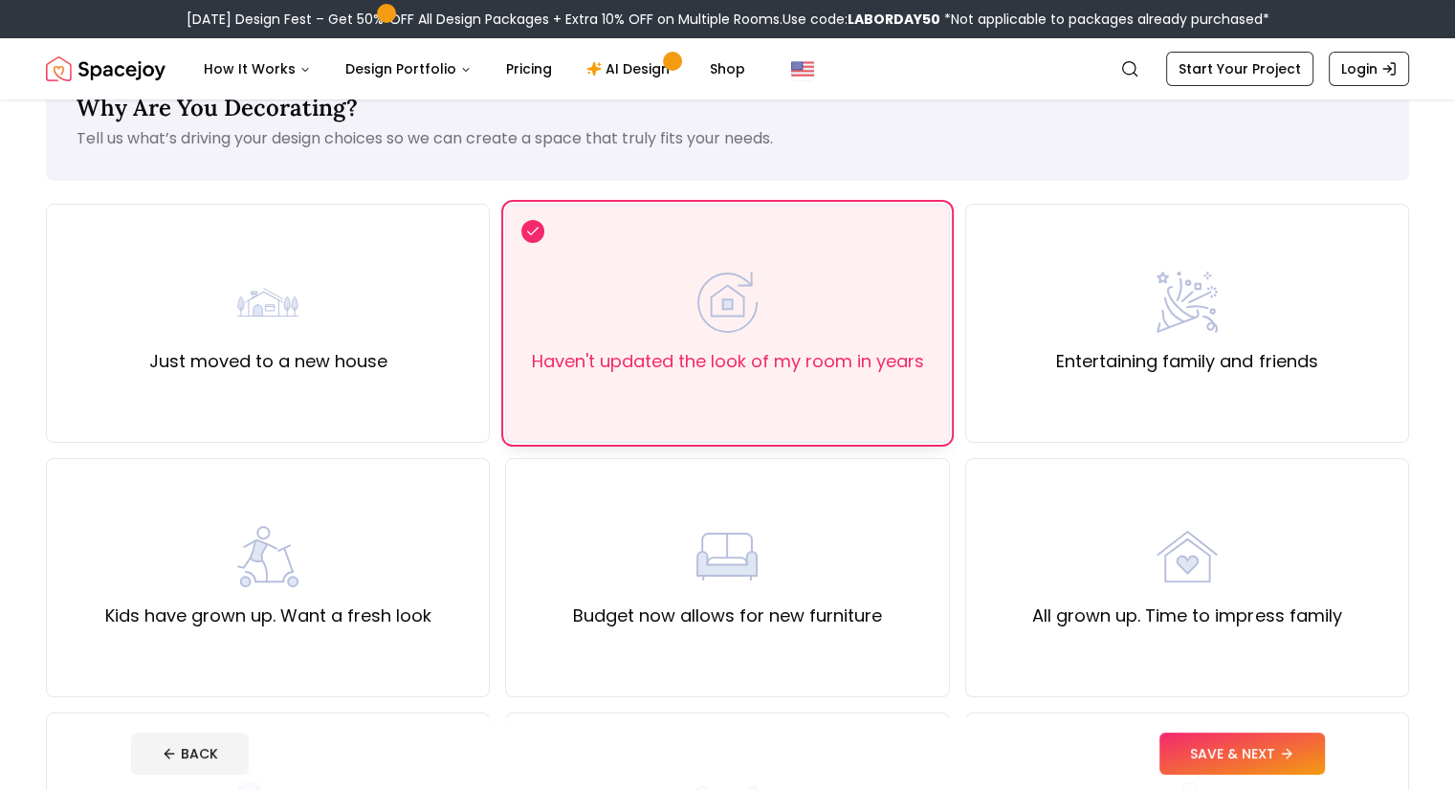
scroll to position [78, 0]
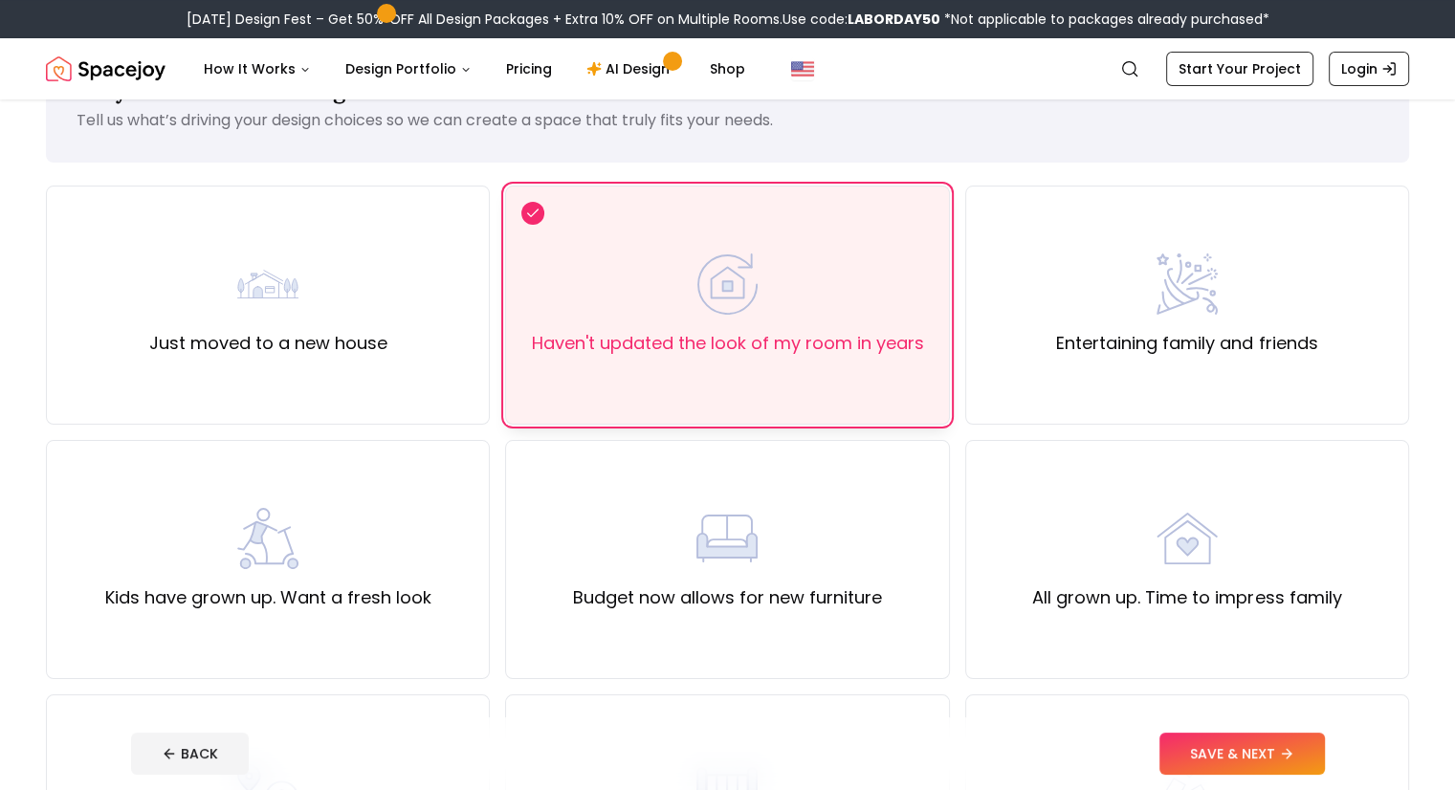
click at [392, 304] on div "Just moved to a new house" at bounding box center [268, 305] width 444 height 239
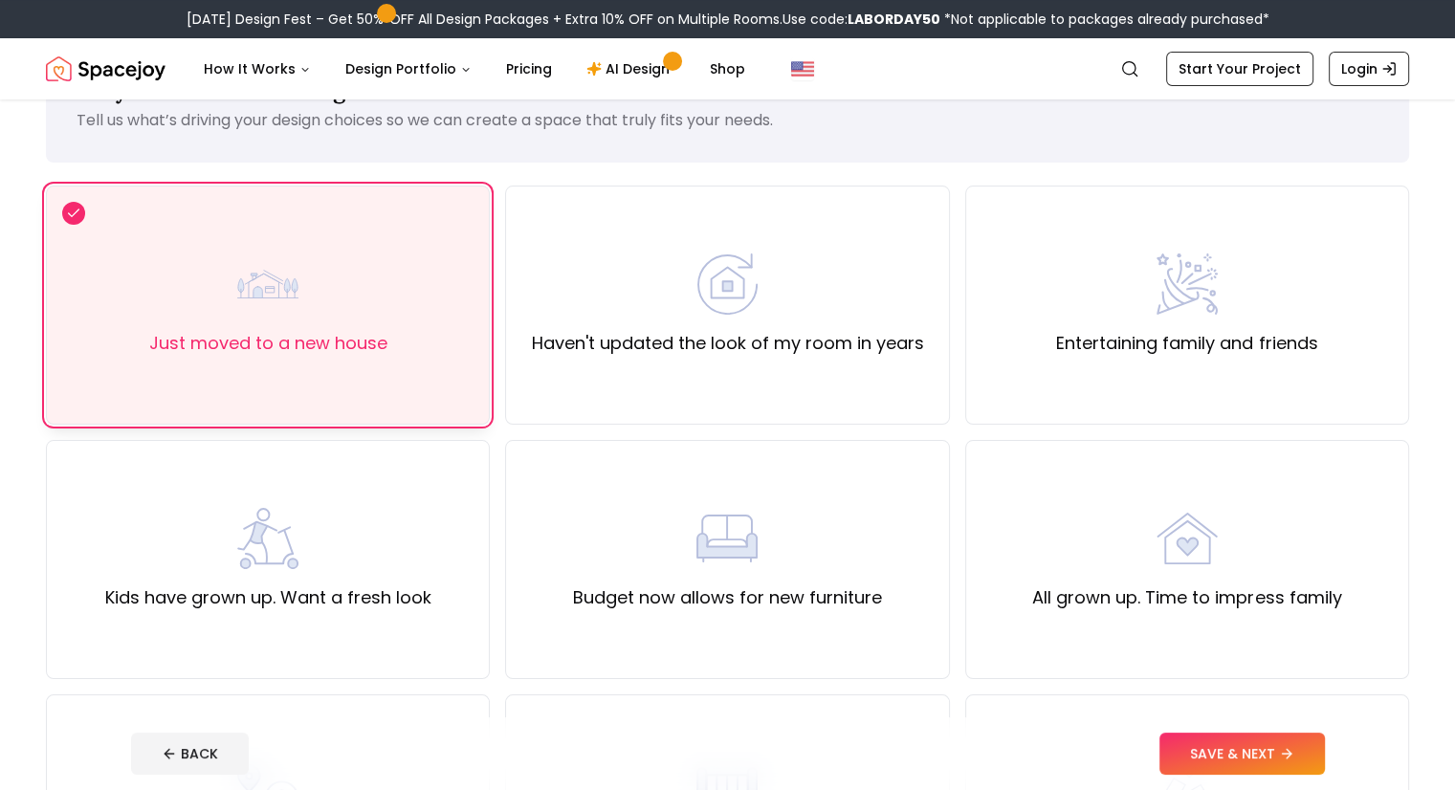
click at [1270, 786] on footer "BACK SAVE & NEXT" at bounding box center [728, 754] width 1225 height 73
click at [1289, 764] on button "SAVE & NEXT" at bounding box center [1243, 754] width 166 height 42
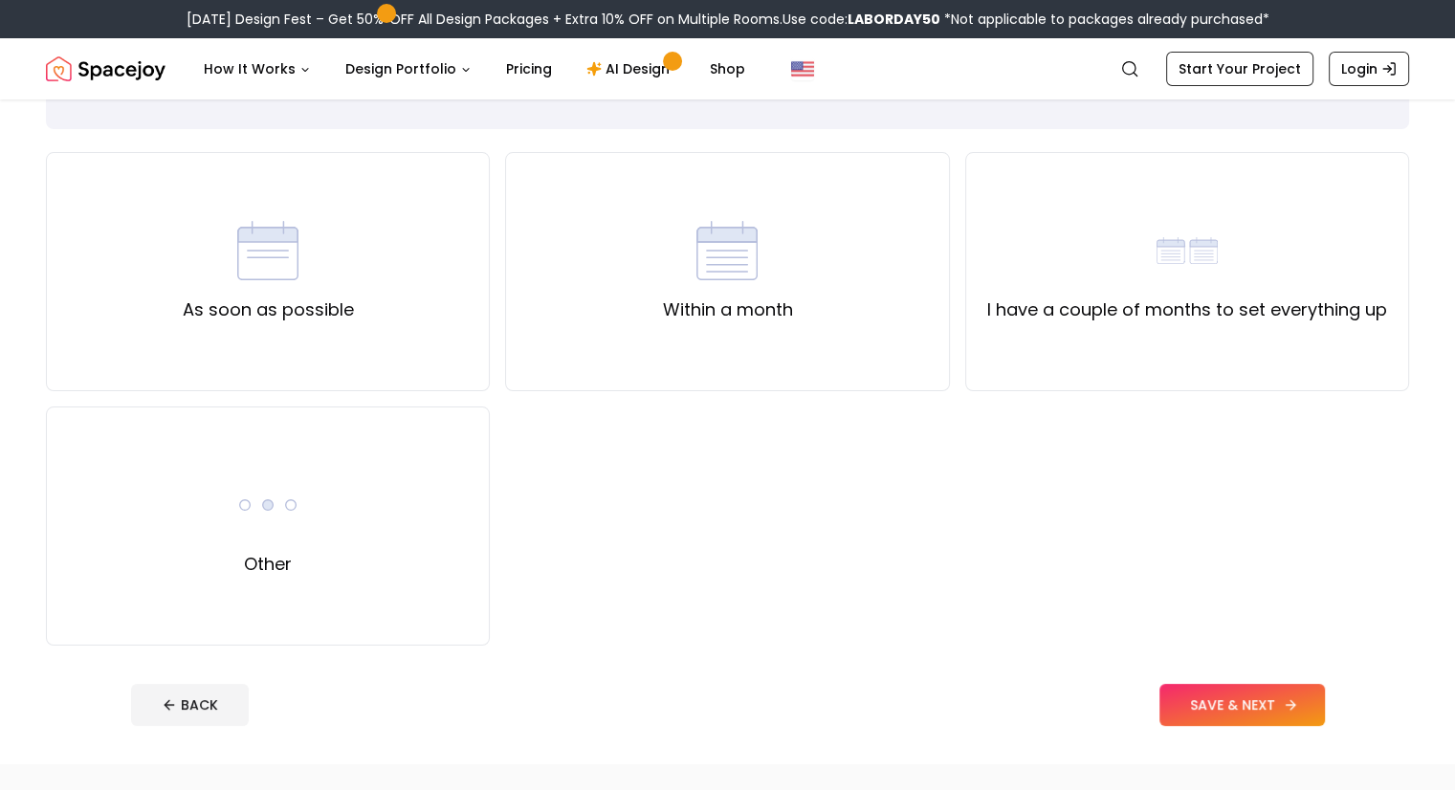
scroll to position [113, 0]
click at [259, 325] on div "As soon as possible" at bounding box center [268, 270] width 444 height 239
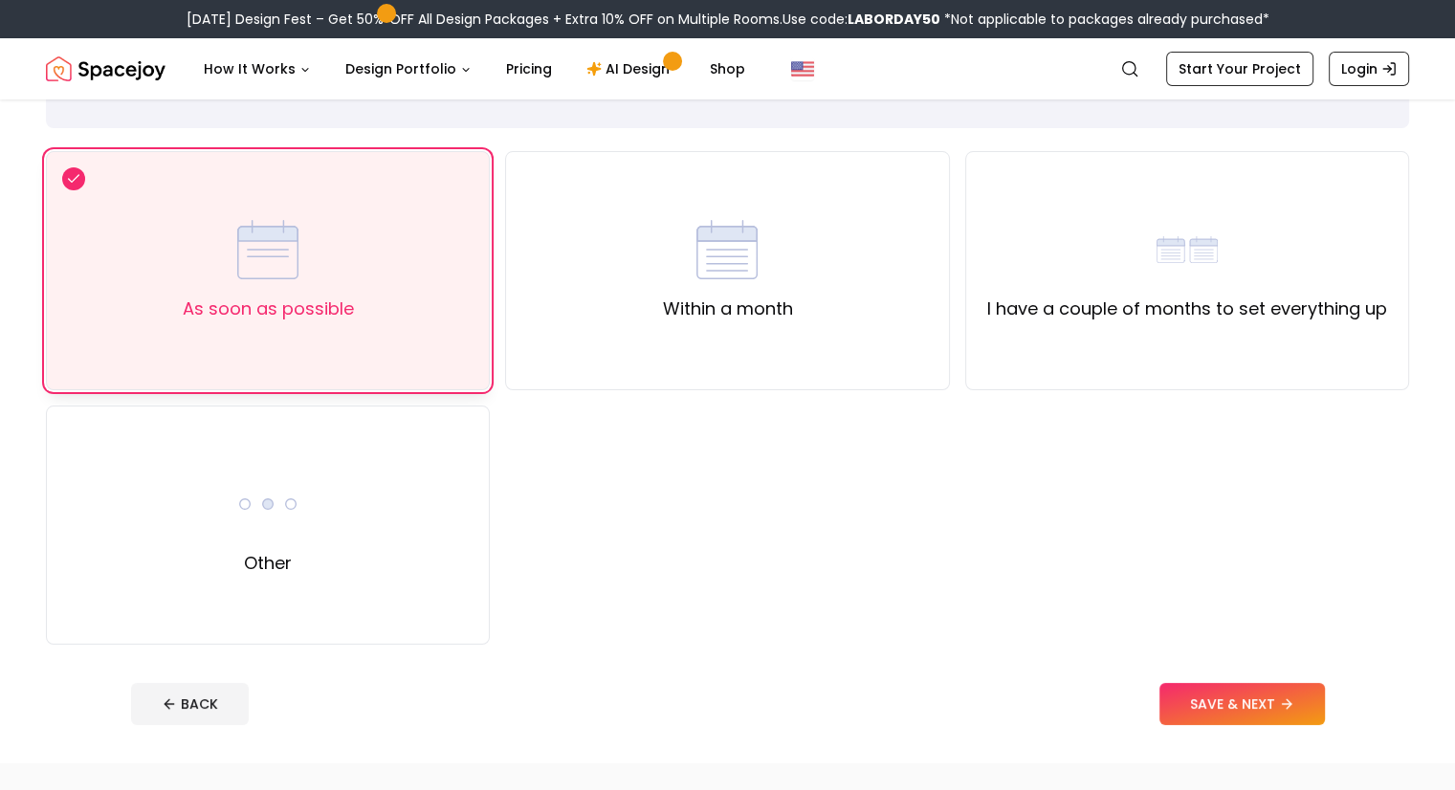
click at [1257, 700] on button "SAVE & NEXT" at bounding box center [1243, 704] width 166 height 42
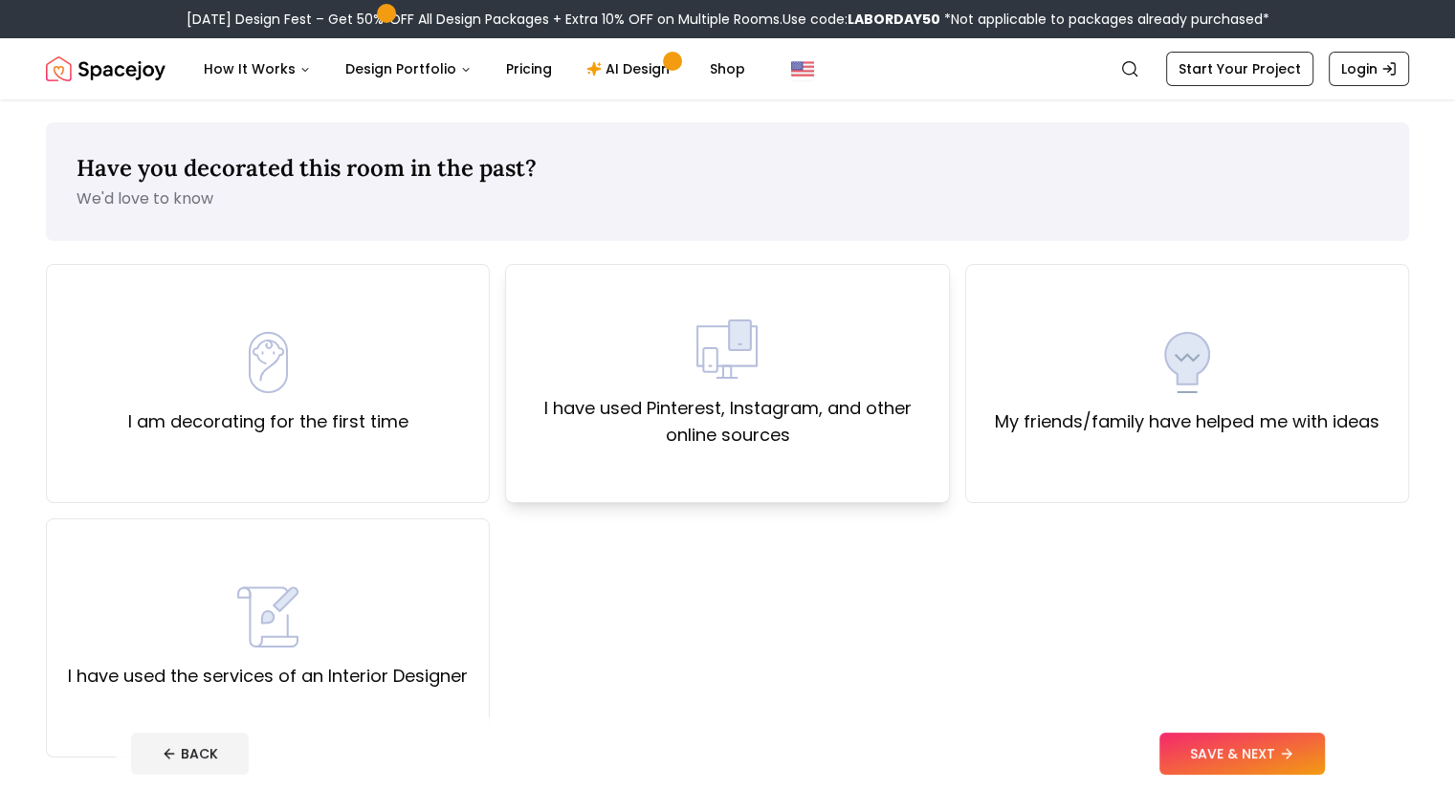
click at [735, 461] on div "I have used Pinterest, Instagram, and other online sources" at bounding box center [727, 383] width 444 height 239
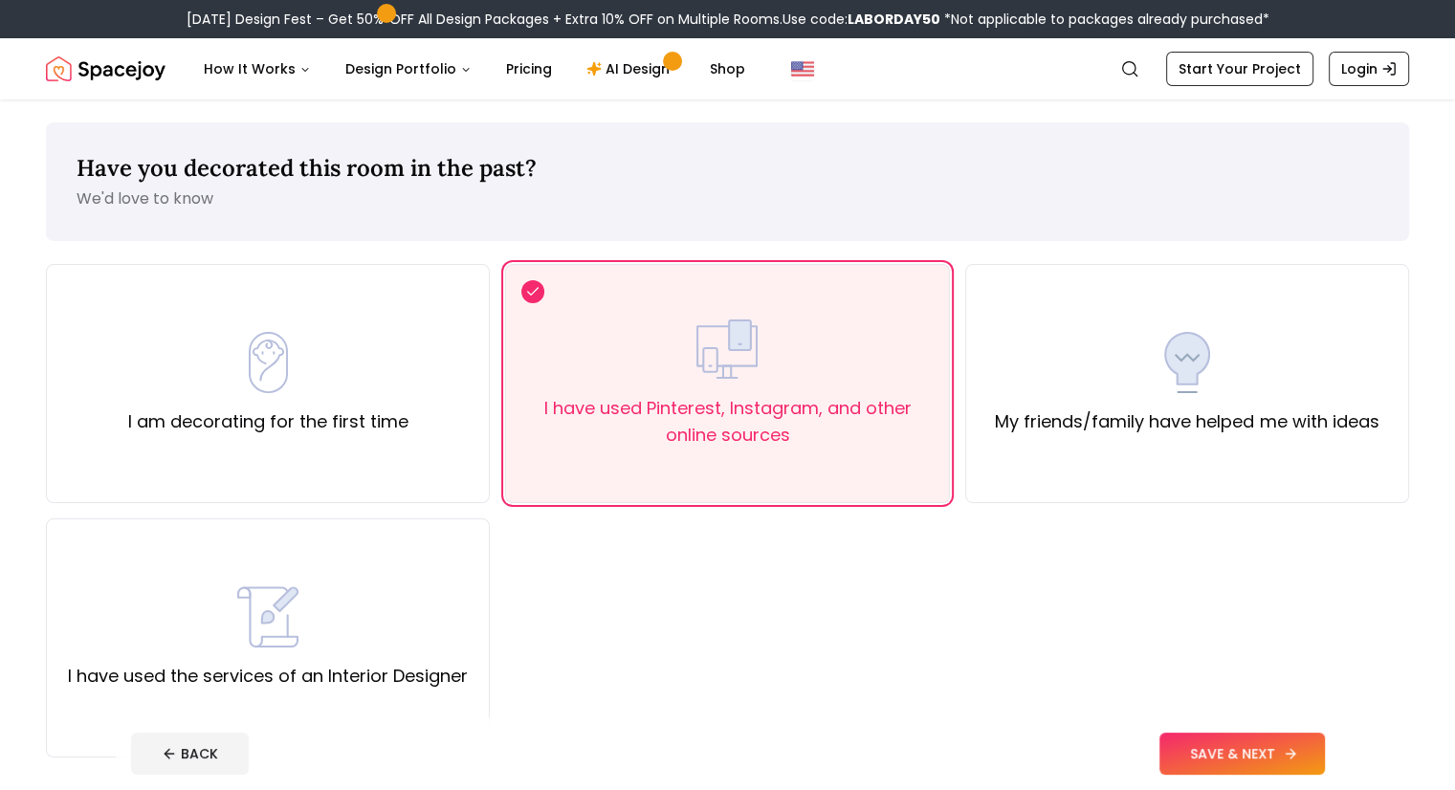
click at [1282, 771] on button "SAVE & NEXT" at bounding box center [1243, 754] width 166 height 42
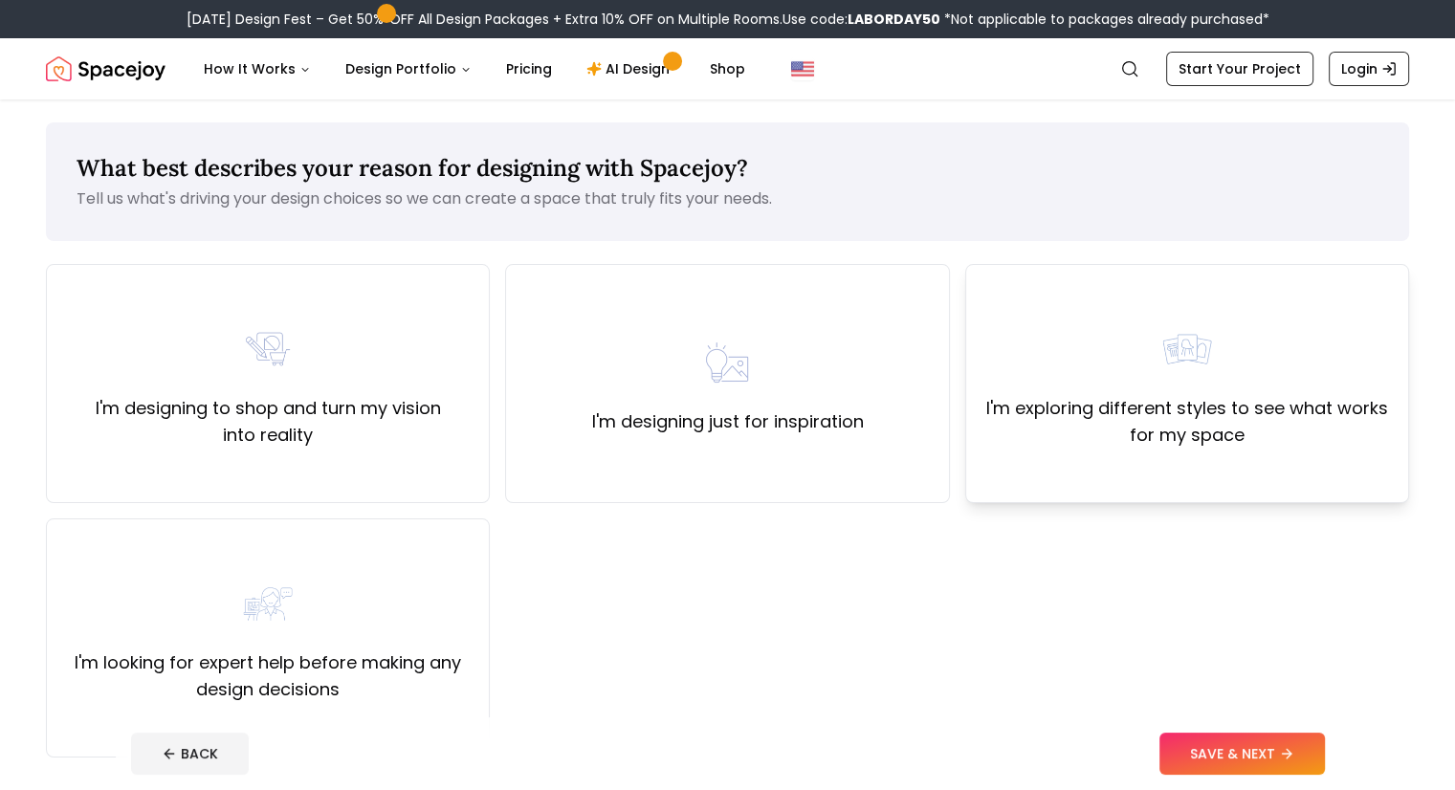
click at [1142, 403] on label "I'm exploring different styles to see what works for my space" at bounding box center [1187, 422] width 411 height 54
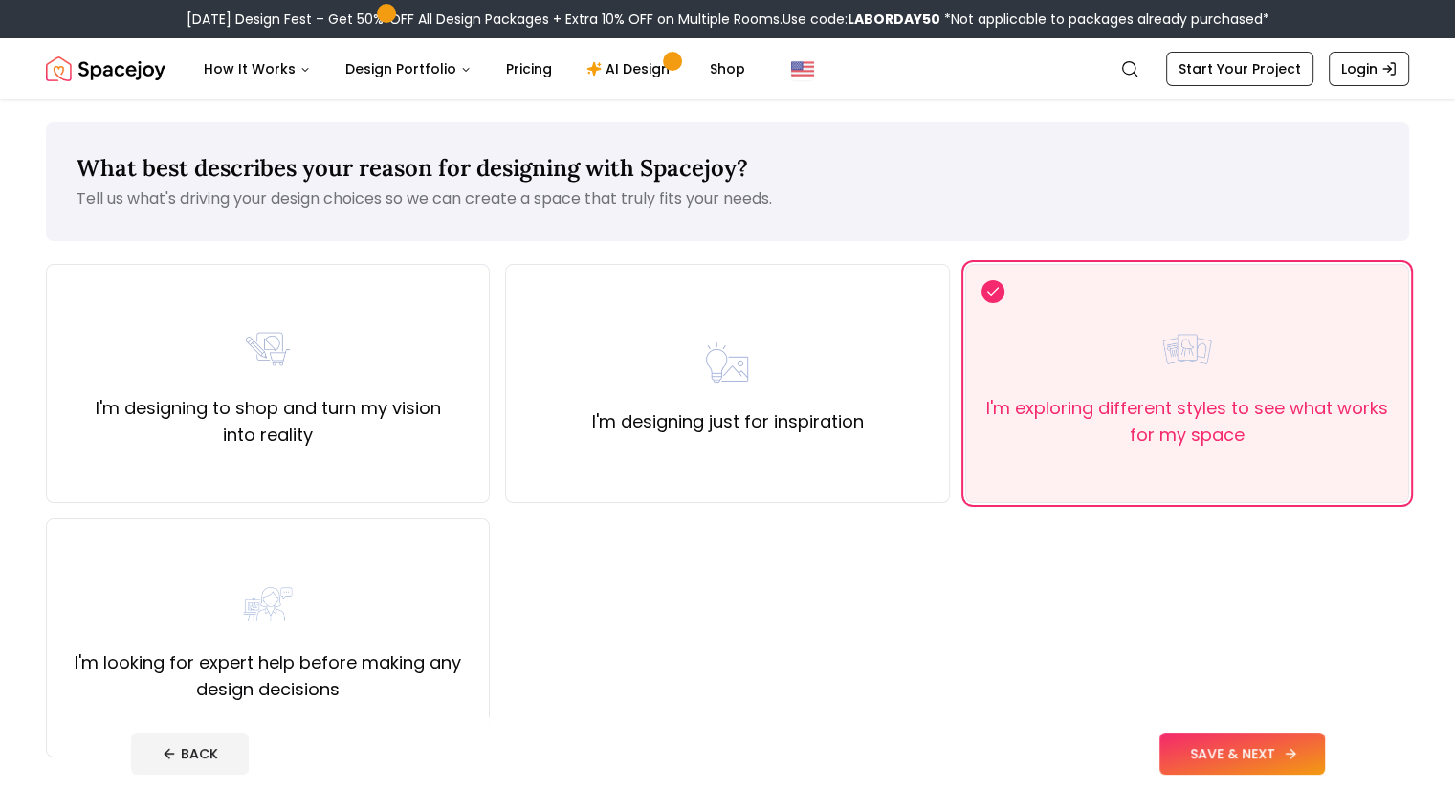
click at [1254, 758] on button "SAVE & NEXT" at bounding box center [1243, 754] width 166 height 42
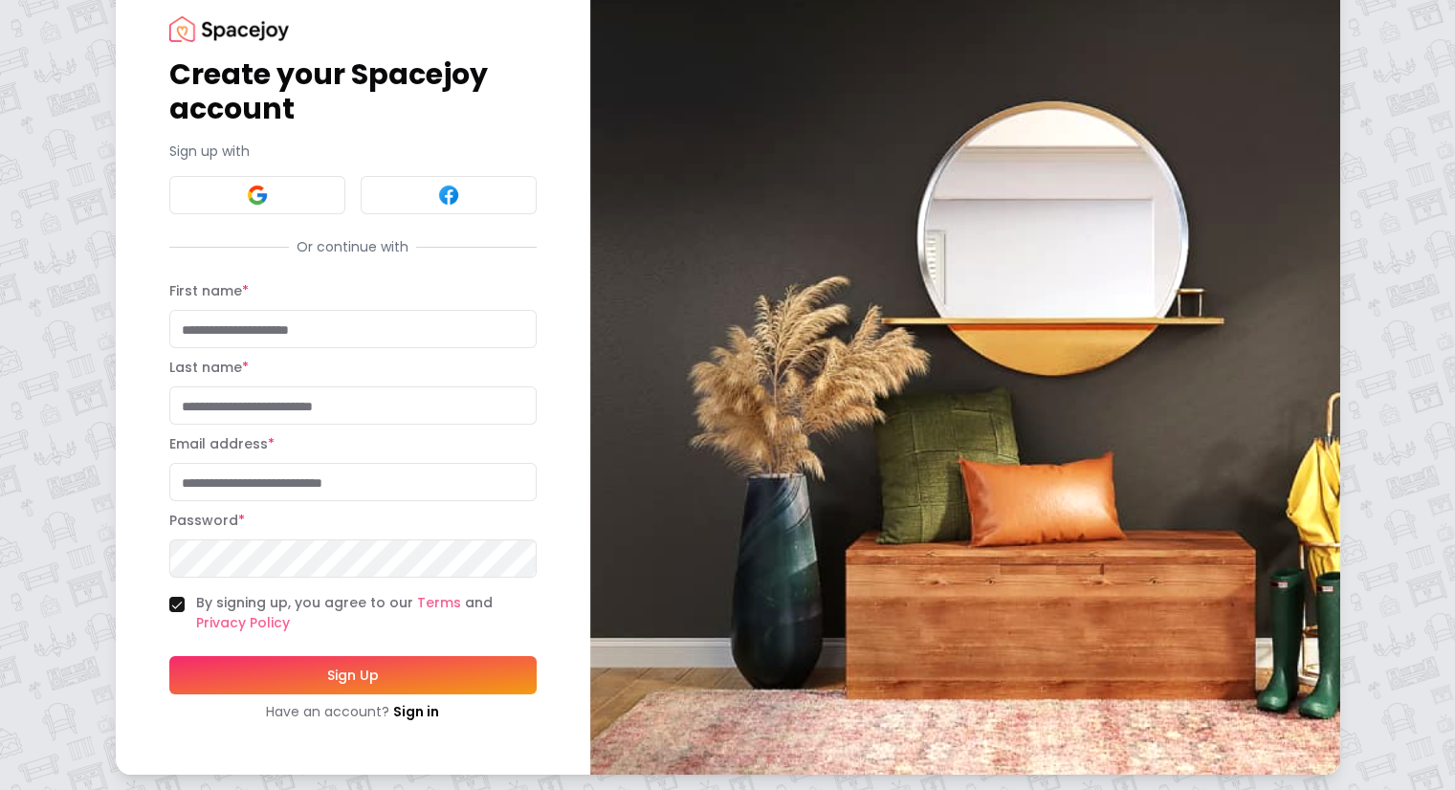
scroll to position [65, 0]
click at [246, 184] on img at bounding box center [257, 195] width 23 height 23
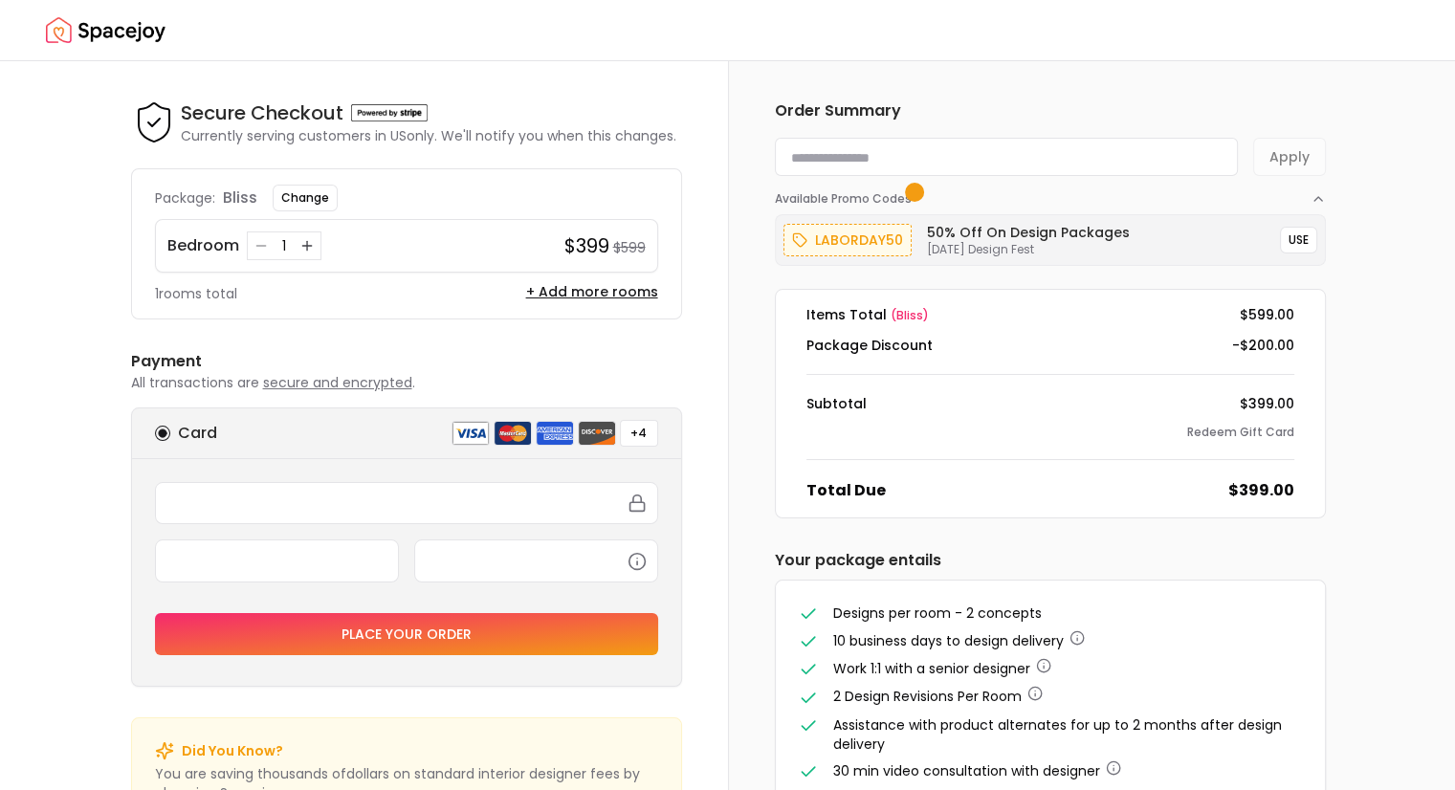
click at [77, 18] on img "Spacejoy" at bounding box center [106, 30] width 120 height 38
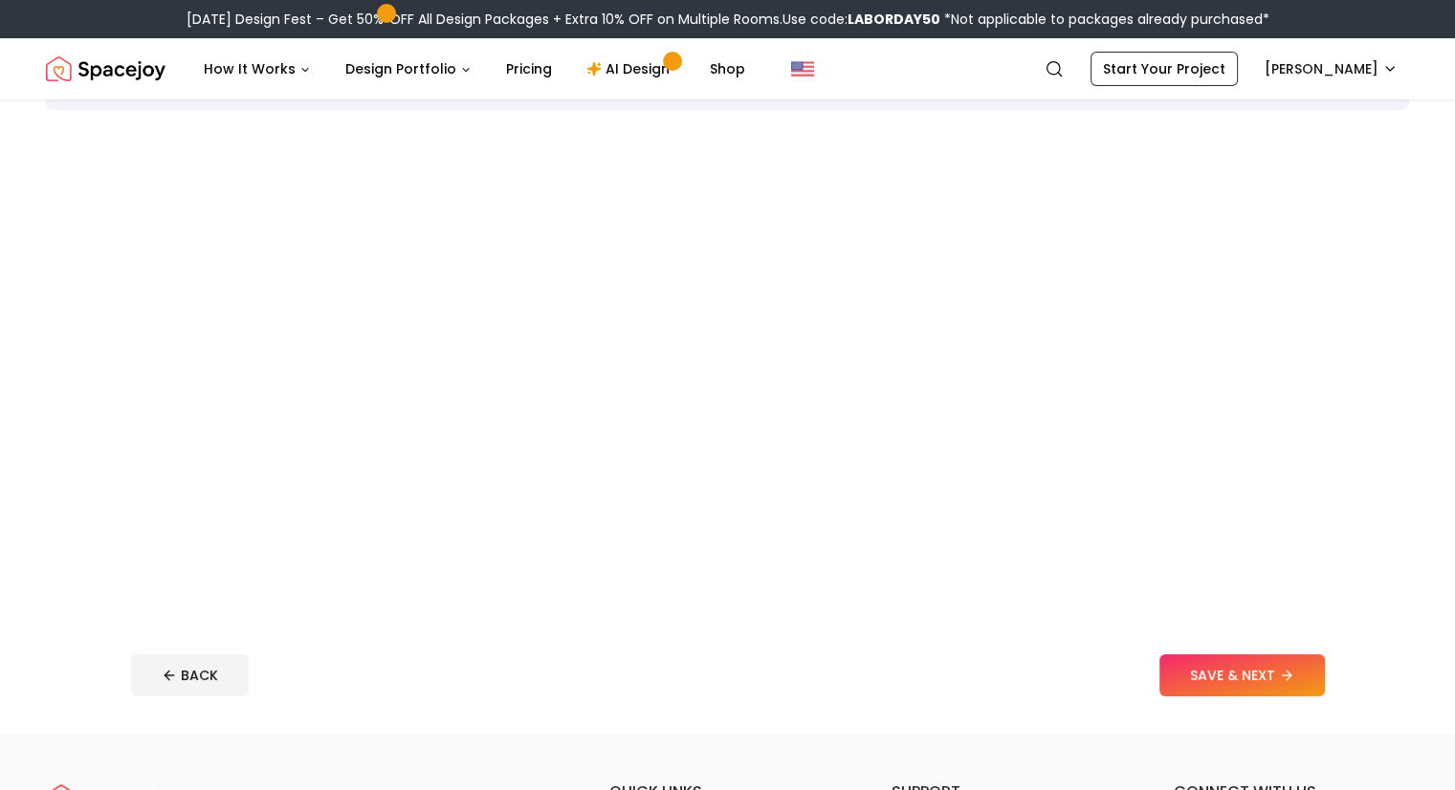
scroll to position [136, 0]
